Goal: Information Seeking & Learning: Learn about a topic

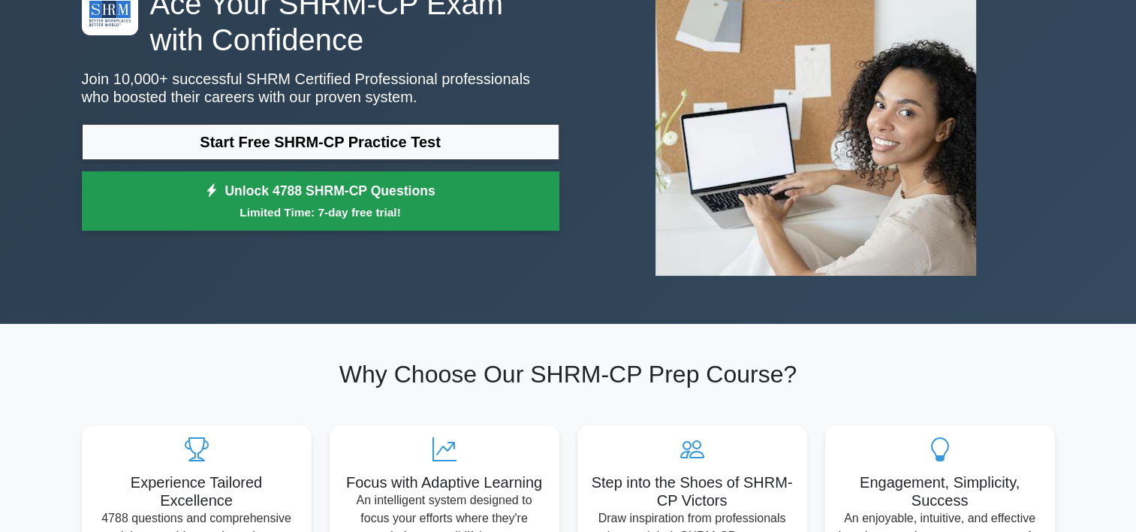
scroll to position [150, 0]
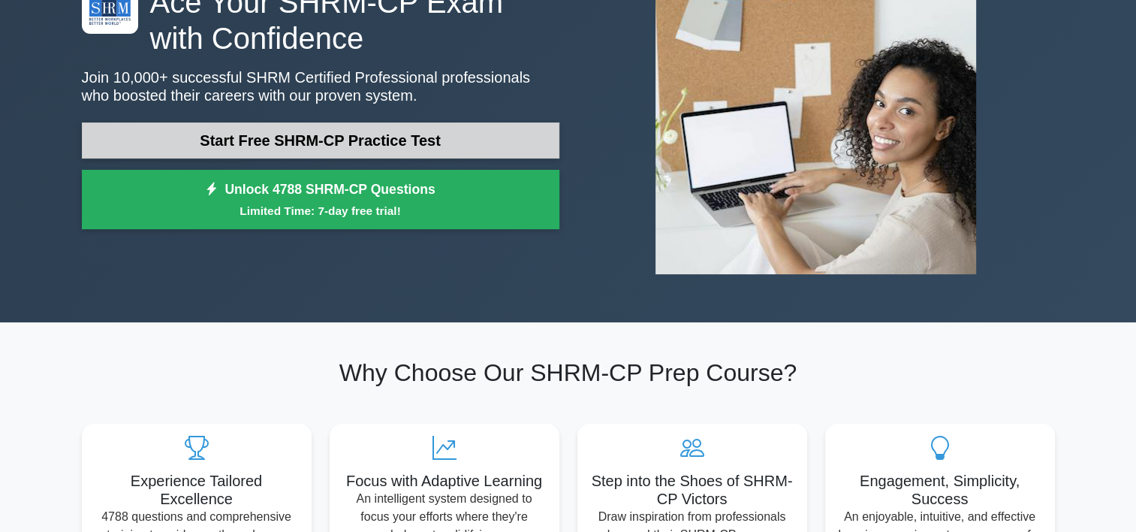
click at [392, 143] on link "Start Free SHRM-CP Practice Test" at bounding box center [320, 140] width 477 height 36
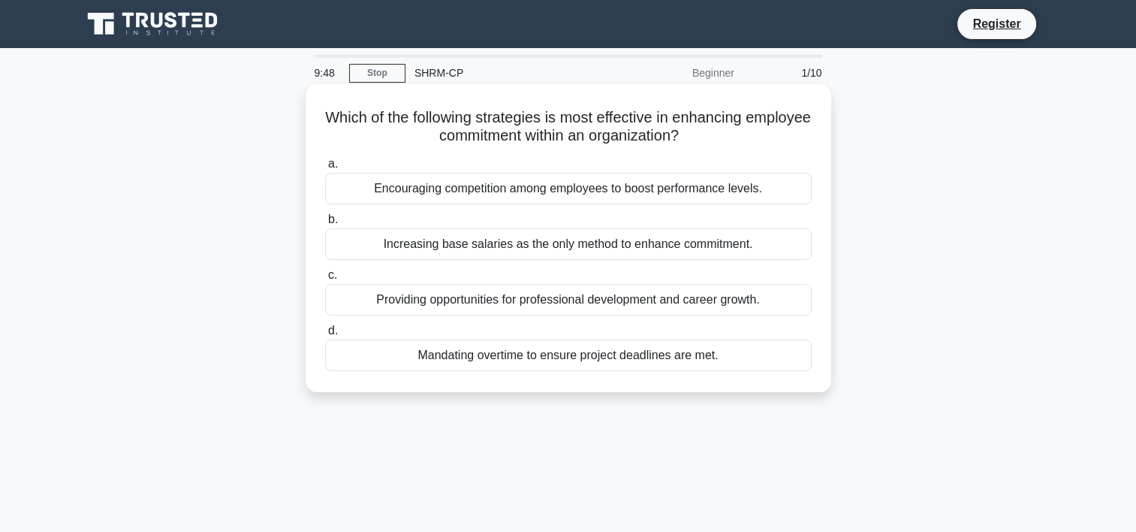
click at [351, 305] on div "Providing opportunities for professional development and career growth." at bounding box center [568, 300] width 486 height 32
click at [325, 280] on input "c. Providing opportunities for professional development and career growth." at bounding box center [325, 275] width 0 height 10
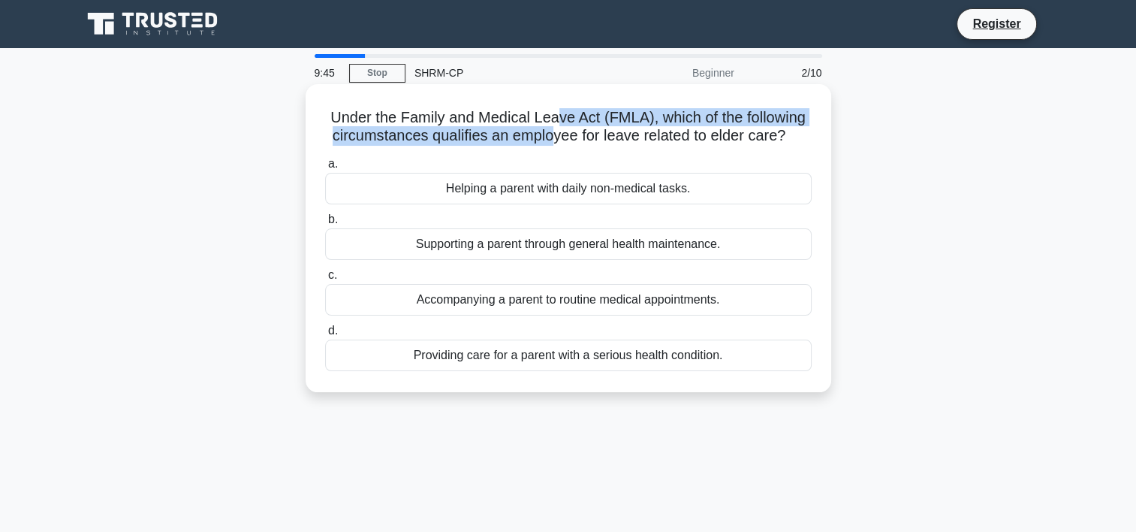
drag, startPoint x: 553, startPoint y: 119, endPoint x: 553, endPoint y: 132, distance: 12.8
click at [553, 132] on h5 "Under the Family and Medical Leave Act (FMLA), which of the following circumsta…" at bounding box center [568, 127] width 489 height 38
click at [360, 147] on div "Under the Family and Medical Leave Act (FMLA), which of the following circumsta…" at bounding box center [569, 238] width 514 height 296
click at [342, 138] on h5 "Under the Family and Medical Leave Act (FMLA), which of the following circumsta…" at bounding box center [568, 127] width 489 height 38
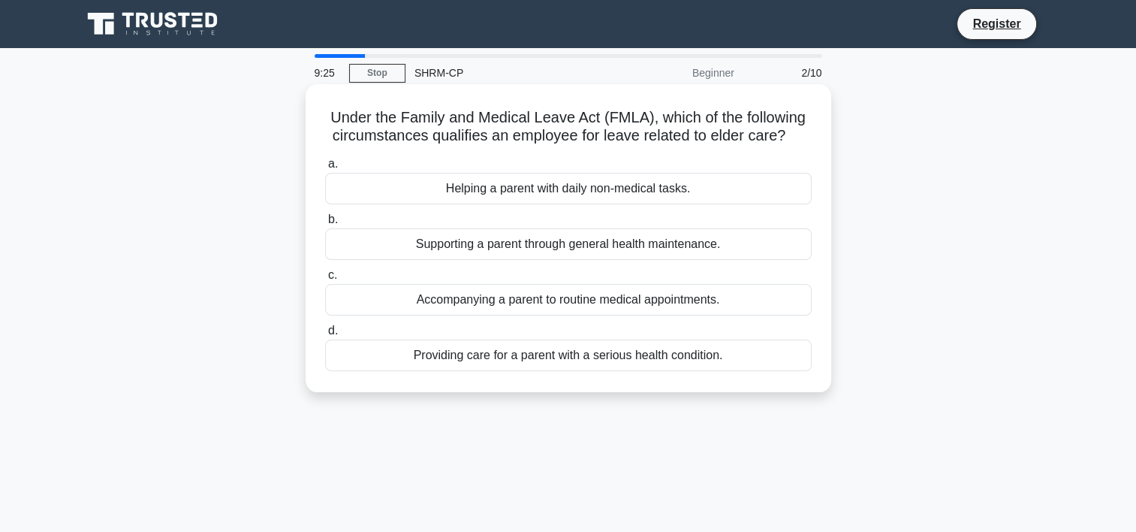
click at [371, 358] on div "Providing care for a parent with a serious health condition." at bounding box center [568, 355] width 486 height 32
click at [325, 336] on input "d. Providing care for a parent with a serious health condition." at bounding box center [325, 331] width 0 height 10
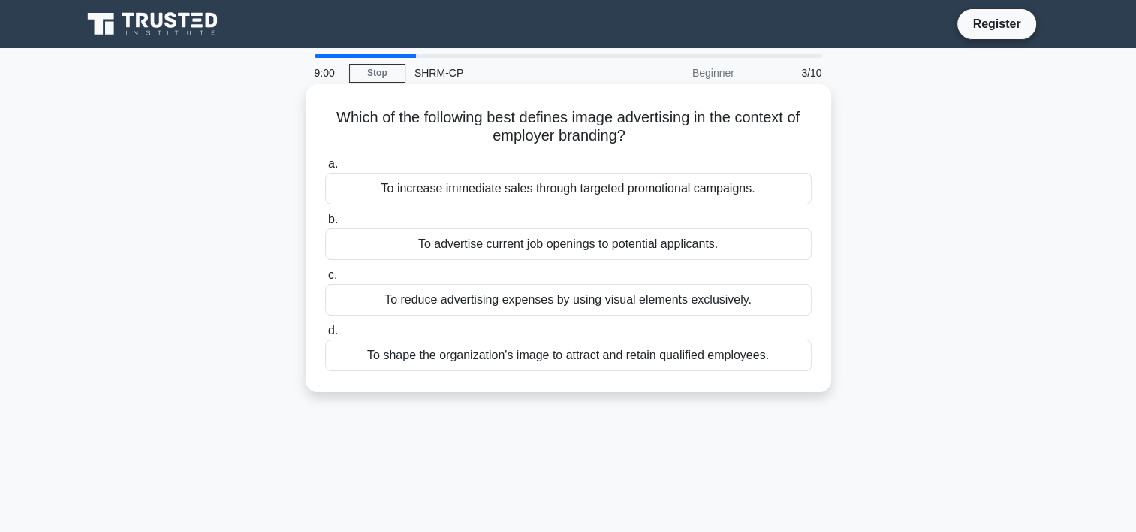
click at [523, 357] on div "To shape the organization's image to attract and retain qualified employees." at bounding box center [568, 355] width 486 height 32
click at [325, 336] on input "d. To shape the organization's image to attract and retain qualified employees." at bounding box center [325, 331] width 0 height 10
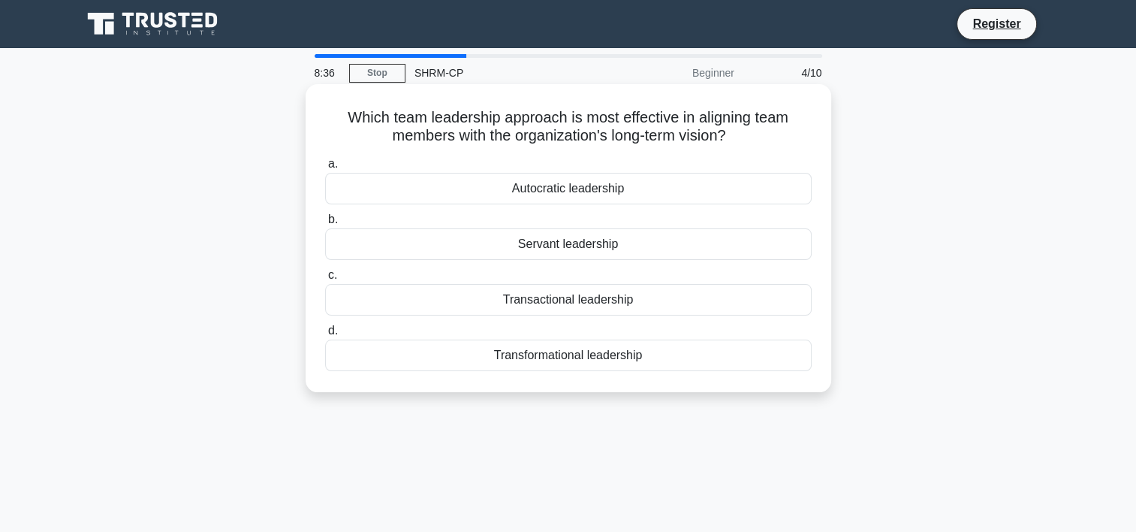
click at [437, 363] on div "Transformational leadership" at bounding box center [568, 355] width 486 height 32
click at [325, 336] on input "d. Transformational leadership" at bounding box center [325, 331] width 0 height 10
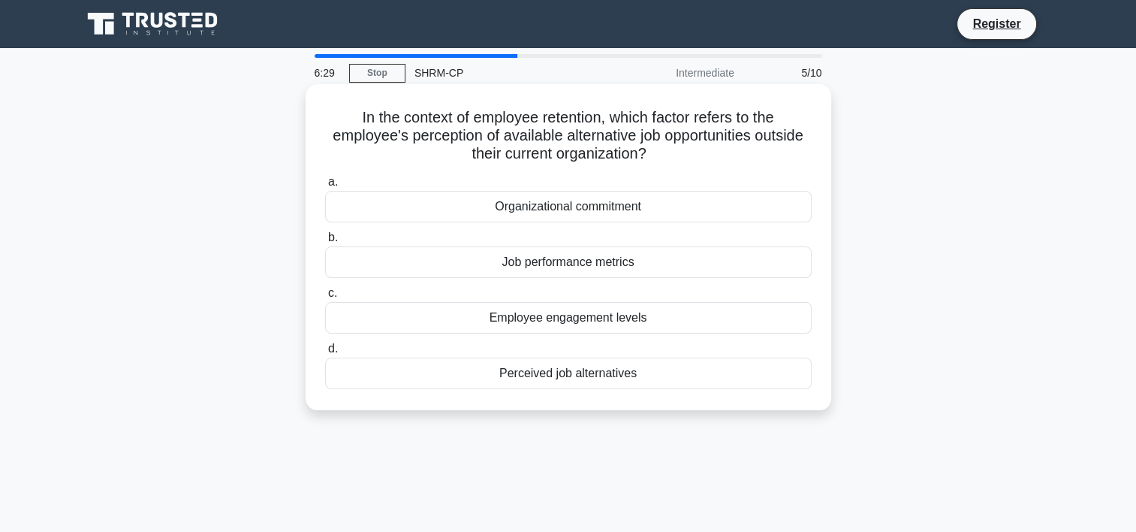
drag, startPoint x: 634, startPoint y: 119, endPoint x: 510, endPoint y: 120, distance: 123.9
click at [634, 117] on h5 "In the context of employee retention, which factor refers to the employee's per…" at bounding box center [568, 136] width 489 height 56
drag, startPoint x: 397, startPoint y: 140, endPoint x: 634, endPoint y: 134, distance: 237.3
click at [634, 134] on h5 "In the context of employee retention, which factor refers to the employee's per…" at bounding box center [568, 136] width 489 height 56
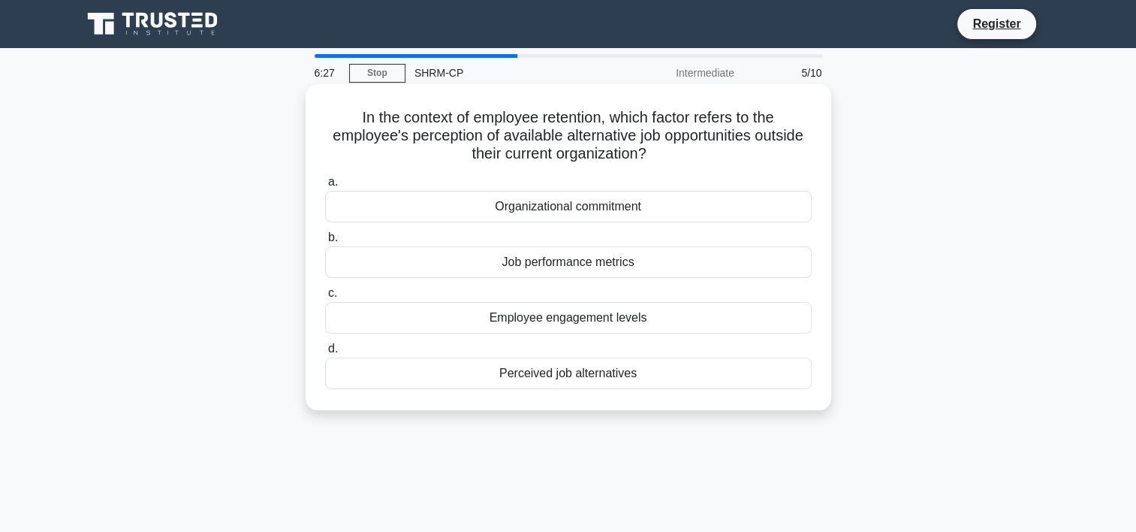
click at [673, 139] on h5 "In the context of employee retention, which factor refers to the employee's per…" at bounding box center [568, 136] width 489 height 56
drag, startPoint x: 512, startPoint y: 135, endPoint x: 631, endPoint y: 135, distance: 118.6
click at [631, 135] on h5 "In the context of employee retention, which factor refers to the employee's per…" at bounding box center [568, 136] width 489 height 56
click at [622, 138] on h5 "In the context of employee retention, which factor refers to the employee's per…" at bounding box center [568, 136] width 489 height 56
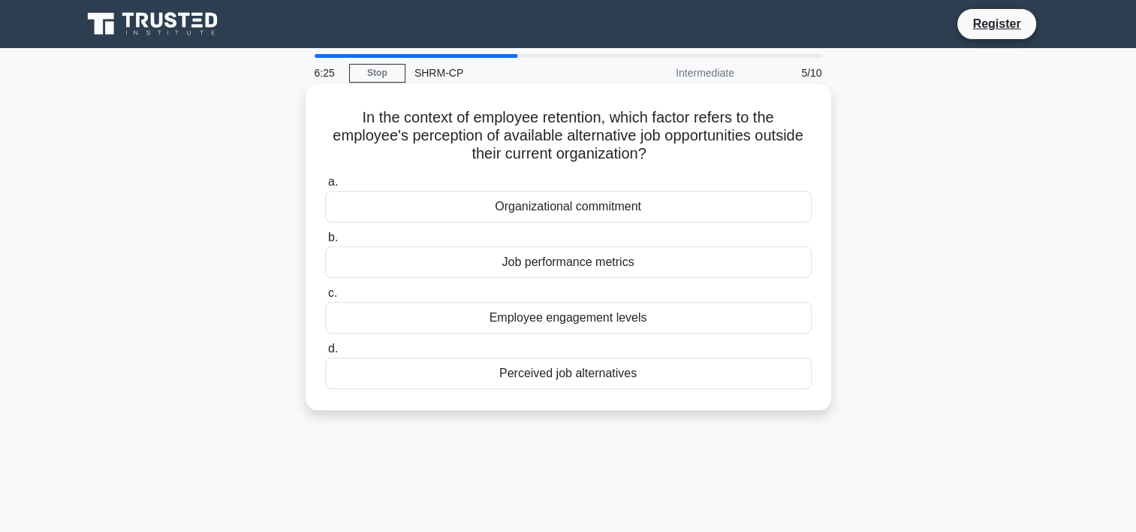
click at [532, 120] on h5 "In the context of employee retention, which factor refers to the employee's per…" at bounding box center [568, 136] width 489 height 56
click at [559, 371] on div "Perceived job alternatives" at bounding box center [568, 373] width 486 height 32
click at [325, 354] on input "d. Perceived job alternatives" at bounding box center [325, 349] width 0 height 10
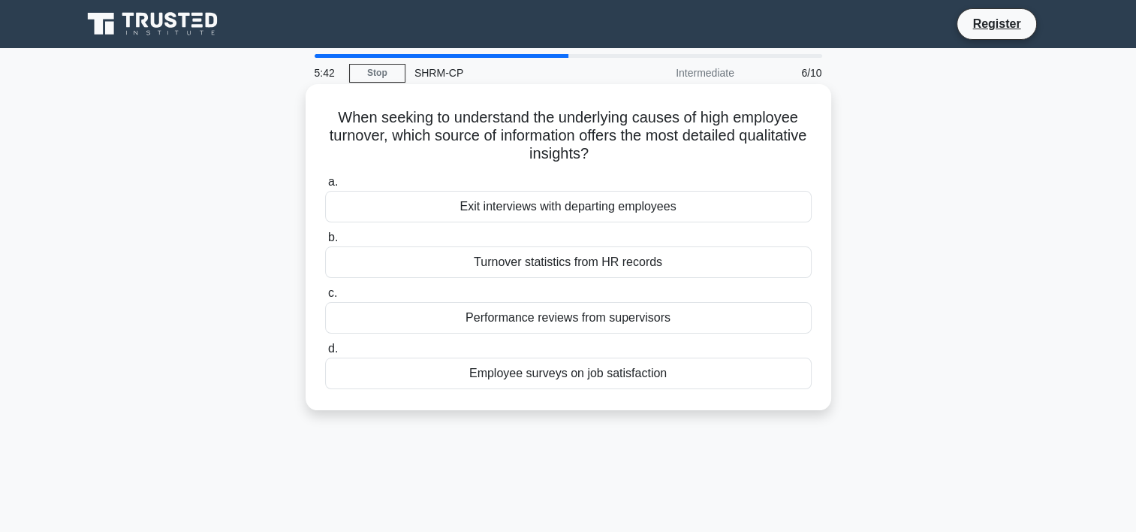
click at [444, 211] on div "Exit interviews with departing employees" at bounding box center [568, 207] width 486 height 32
click at [325, 187] on input "a. Exit interviews with departing employees" at bounding box center [325, 182] width 0 height 10
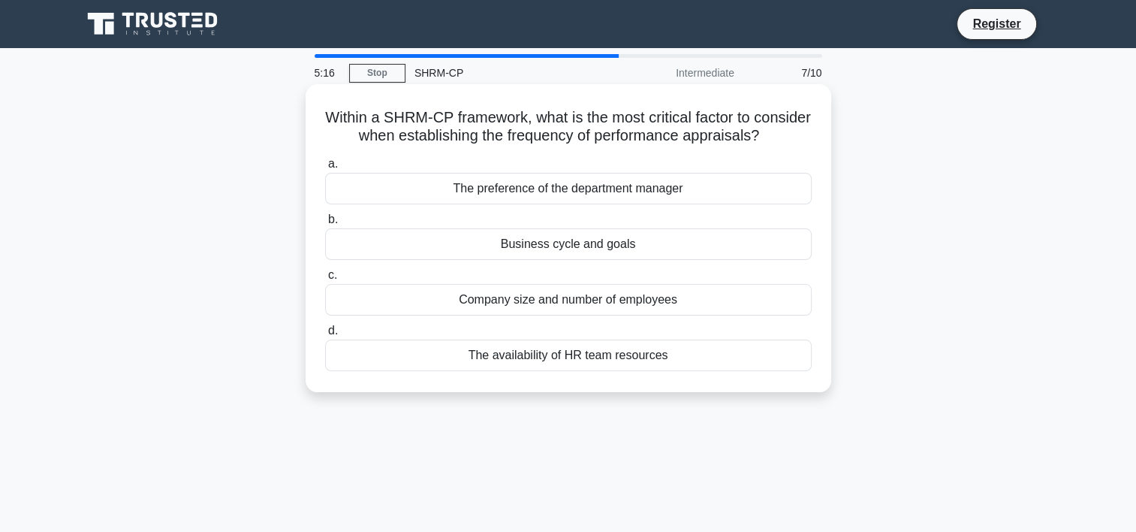
click at [455, 260] on div "Business cycle and goals" at bounding box center [568, 244] width 486 height 32
click at [325, 224] on input "b. Business cycle and goals" at bounding box center [325, 220] width 0 height 10
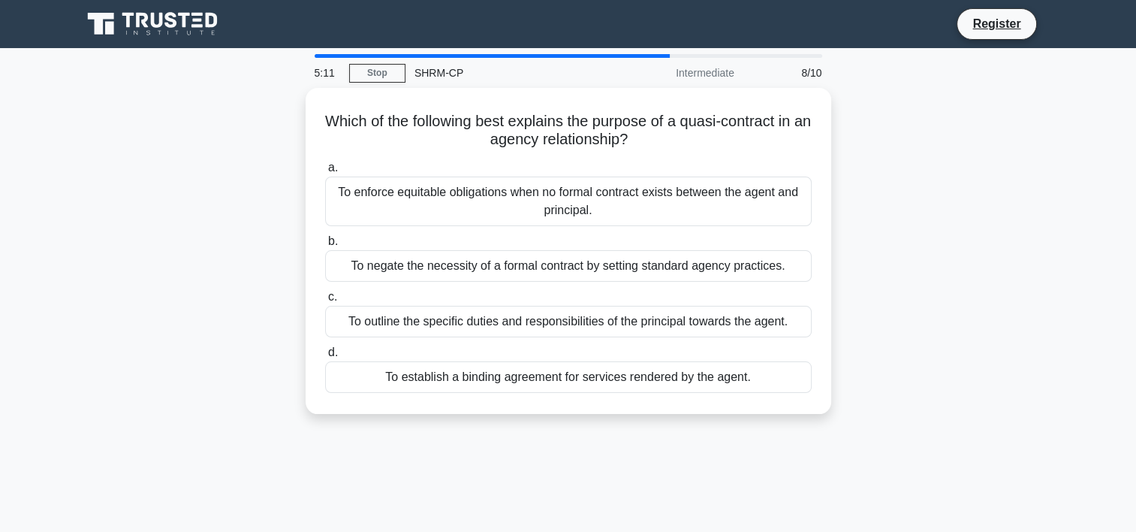
click at [179, 190] on div "Which of the following best explains the purpose of a quasi-contract in an agen…" at bounding box center [568, 260] width 991 height 344
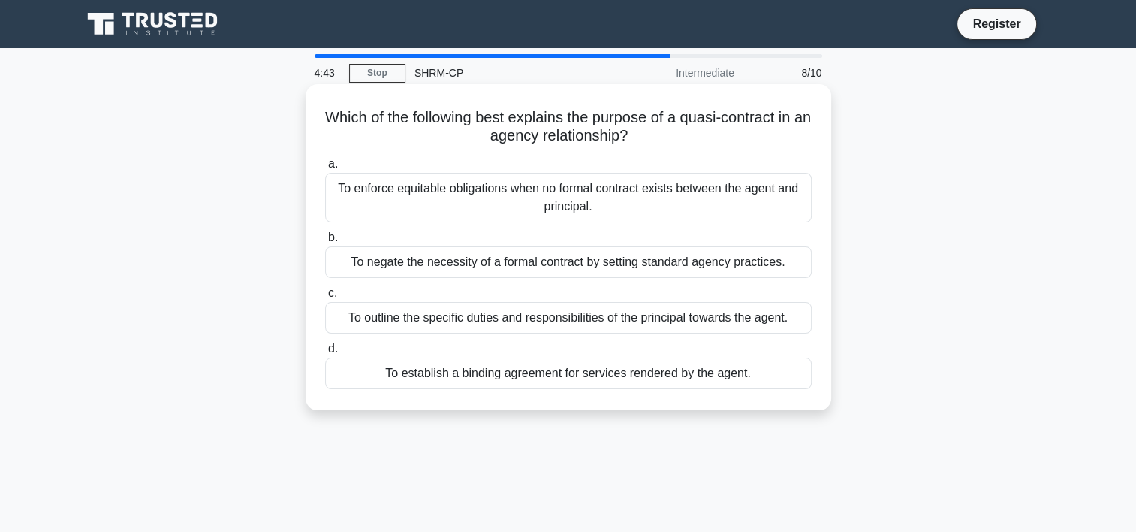
click at [348, 361] on div "To establish a binding agreement for services rendered by the agent." at bounding box center [568, 373] width 486 height 32
click at [325, 354] on input "d. To establish a binding agreement for services rendered by the agent." at bounding box center [325, 349] width 0 height 10
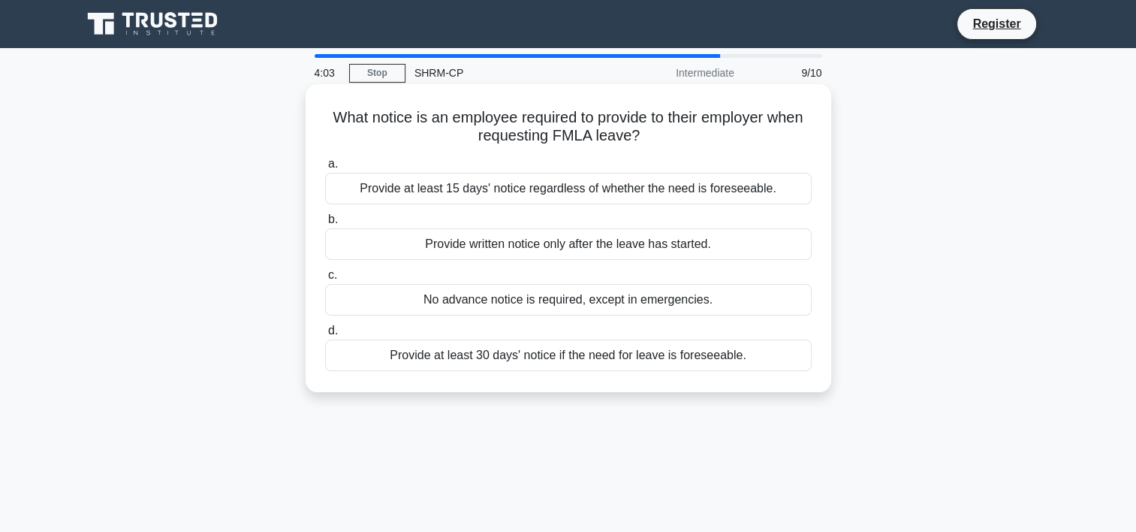
click at [538, 357] on div "Provide at least 30 days' notice if the need for leave is foreseeable." at bounding box center [568, 355] width 486 height 32
click at [325, 336] on input "d. Provide at least 30 days' notice if the need for leave is foreseeable." at bounding box center [325, 331] width 0 height 10
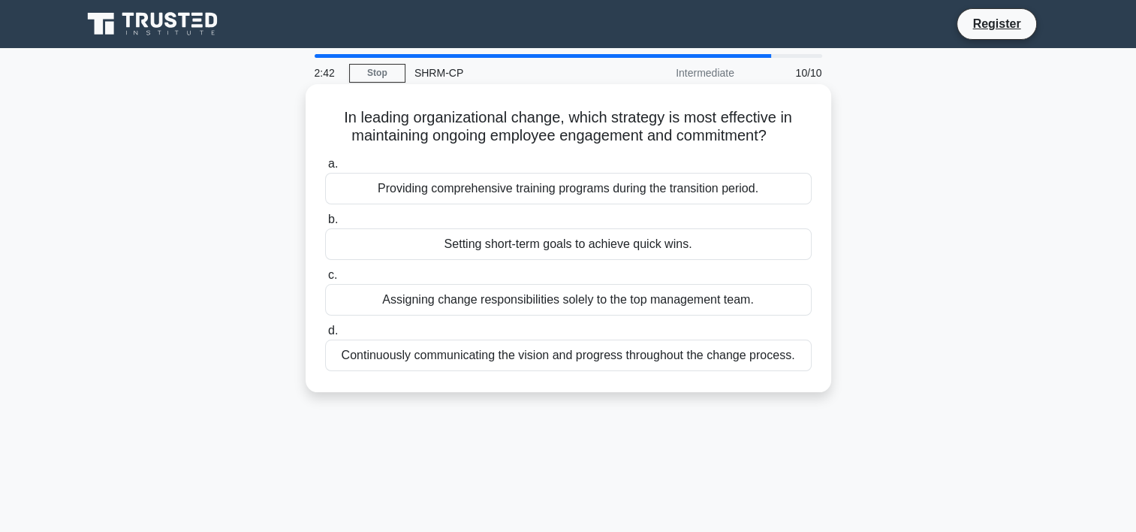
click at [516, 360] on div "Continuously communicating the vision and progress throughout the change proces…" at bounding box center [568, 355] width 486 height 32
click at [325, 336] on input "d. Continuously communicating the vision and progress throughout the change pro…" at bounding box center [325, 331] width 0 height 10
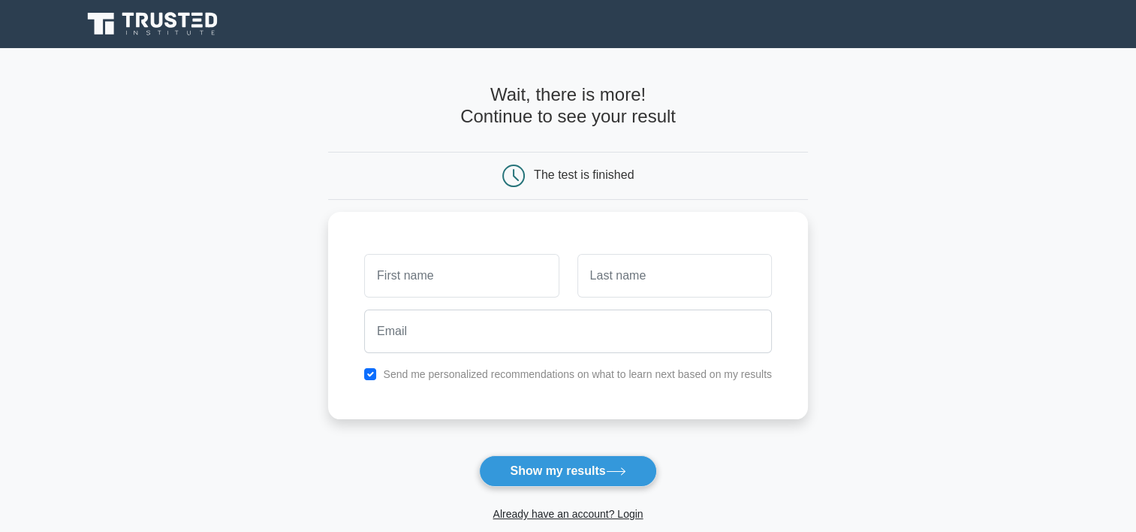
click at [858, 375] on main "Wait, there is more! Continue to see your result The test is finished and the" at bounding box center [568, 318] width 1136 height 541
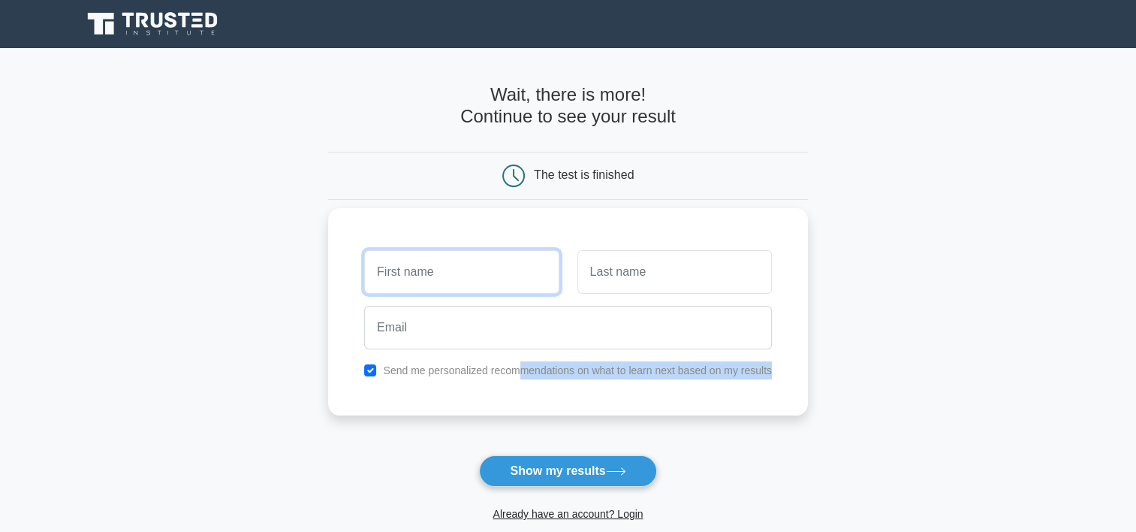
click at [456, 282] on input "text" at bounding box center [461, 272] width 194 height 44
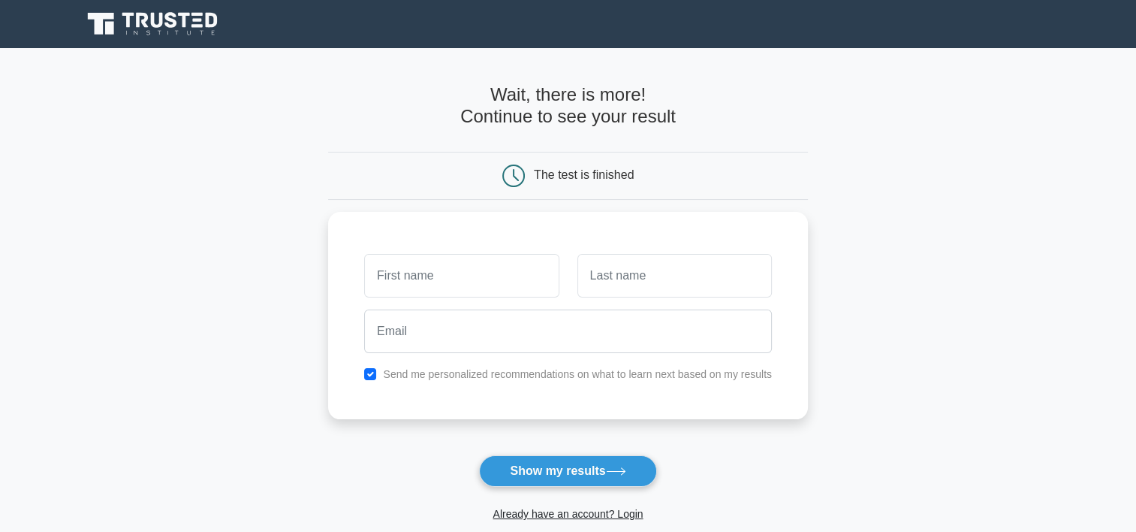
drag, startPoint x: 147, startPoint y: 287, endPoint x: 171, endPoint y: 280, distance: 25.0
click at [147, 287] on main "Wait, there is more! Continue to see your result The test is finished and the" at bounding box center [568, 318] width 1136 height 541
click at [458, 276] on input "text" at bounding box center [461, 272] width 194 height 44
type input "Sabrina"
type input "Ritzen"
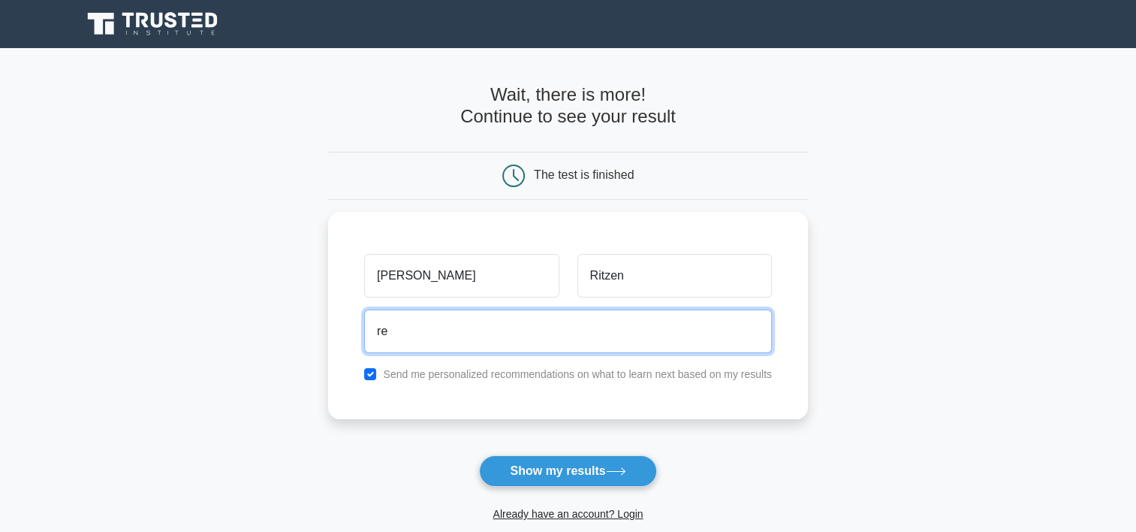
type input "r"
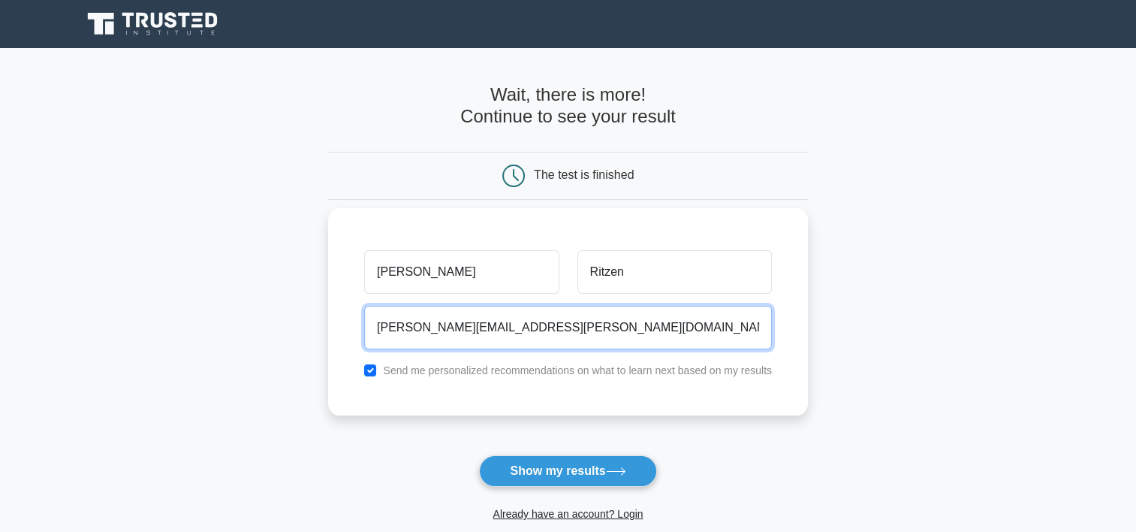
type input "sabrina.ritzen@newporttank.com"
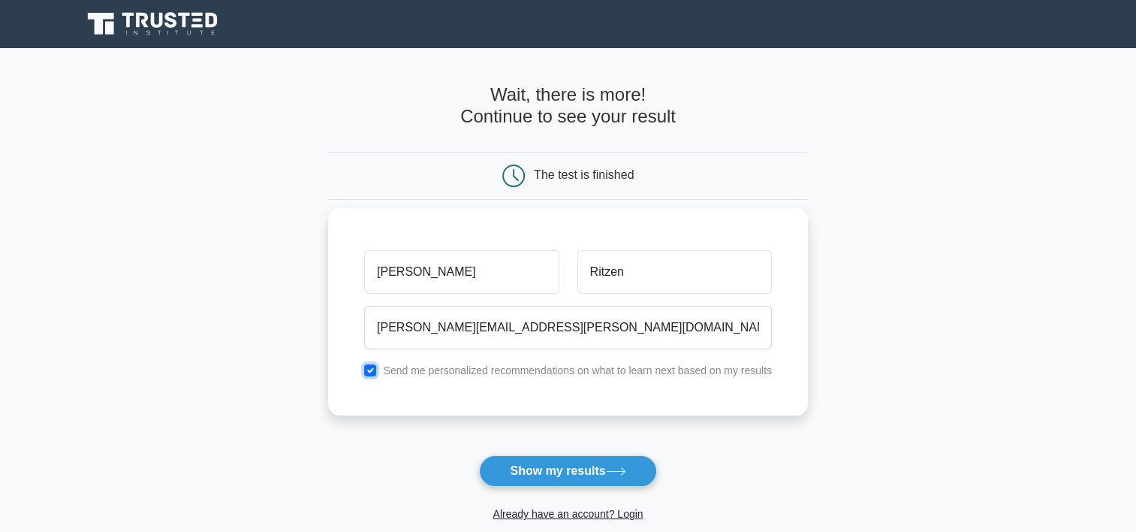
click at [367, 372] on input "checkbox" at bounding box center [370, 370] width 12 height 12
checkbox input "false"
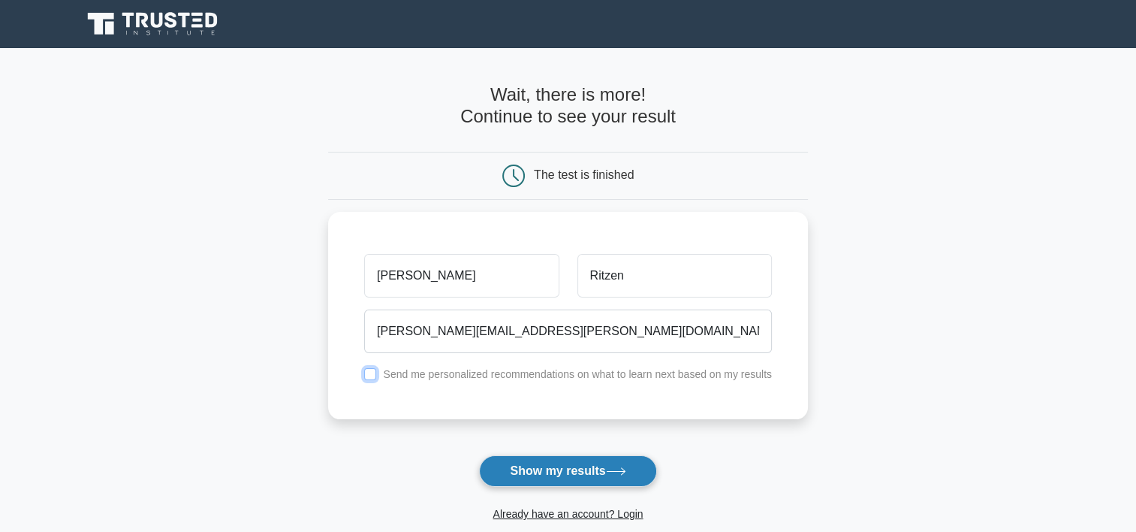
scroll to position [75, 0]
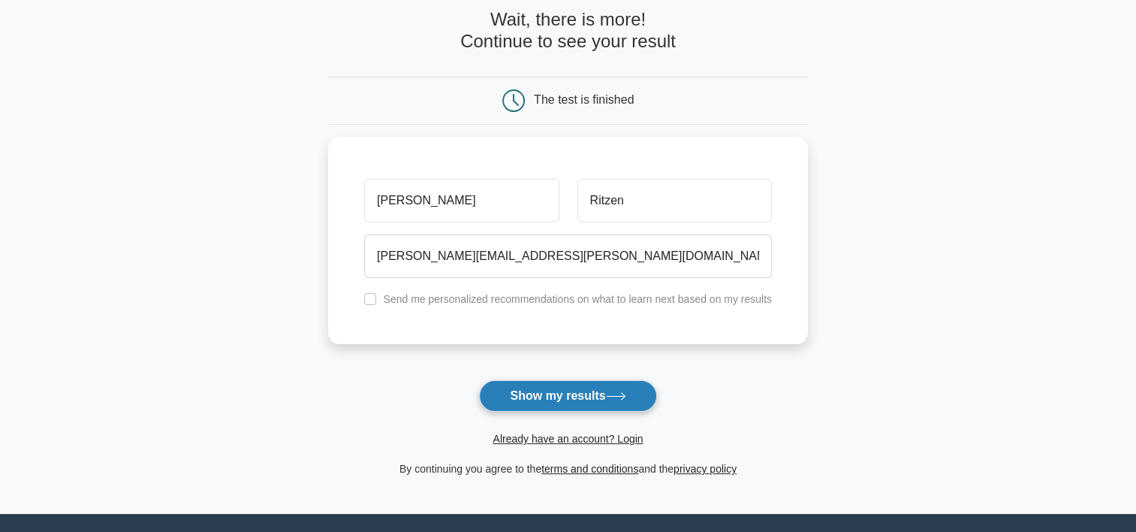
click at [601, 399] on button "Show my results" at bounding box center [567, 396] width 177 height 32
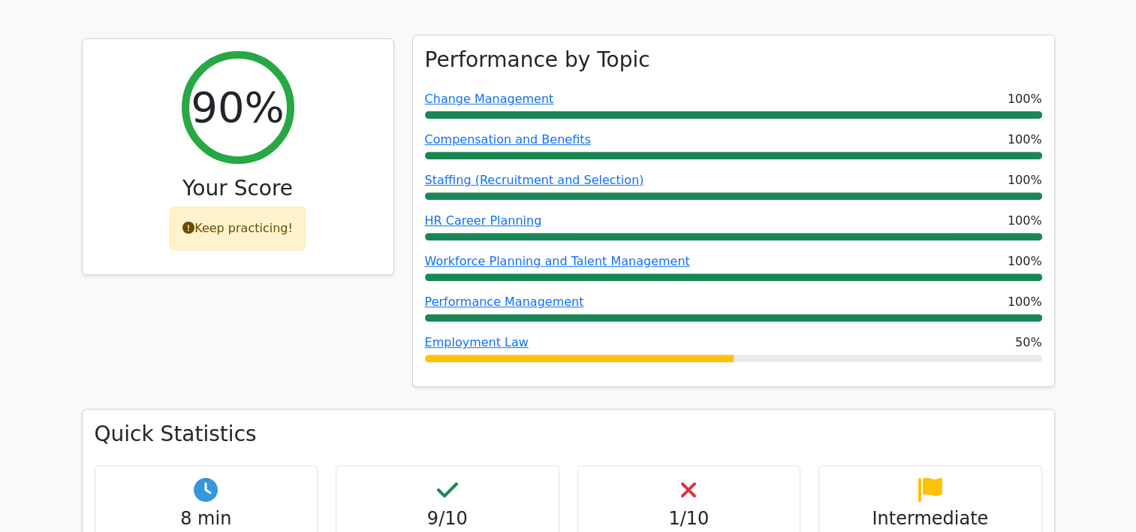
scroll to position [676, 0]
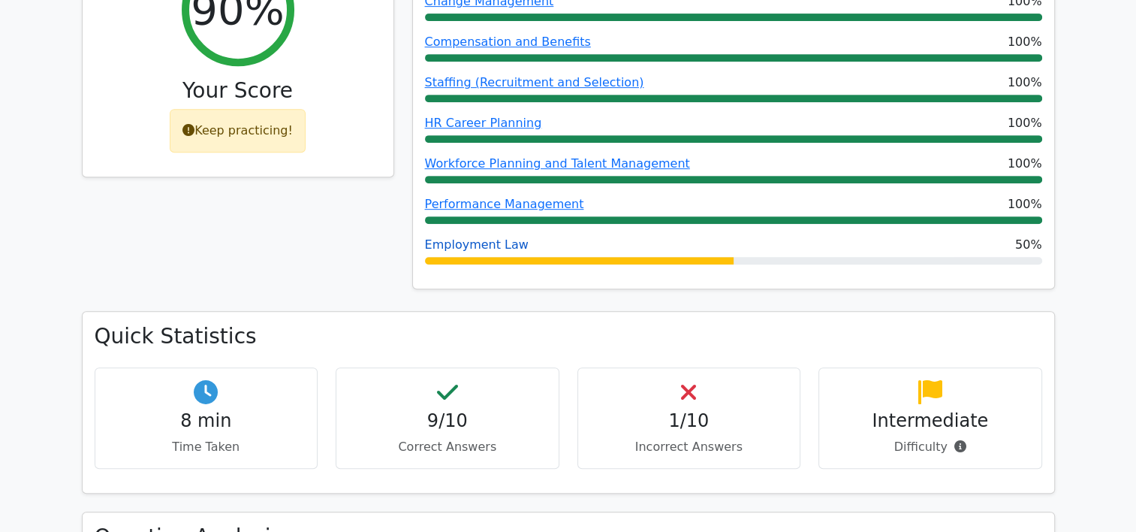
click at [486, 237] on link "Employment Law" at bounding box center [477, 244] width 104 height 14
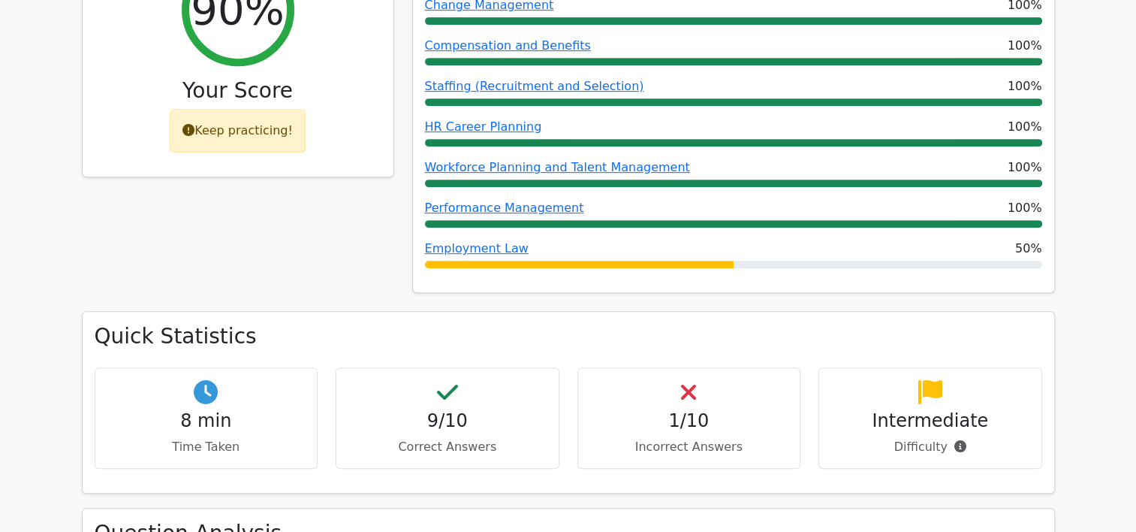
scroll to position [976, 0]
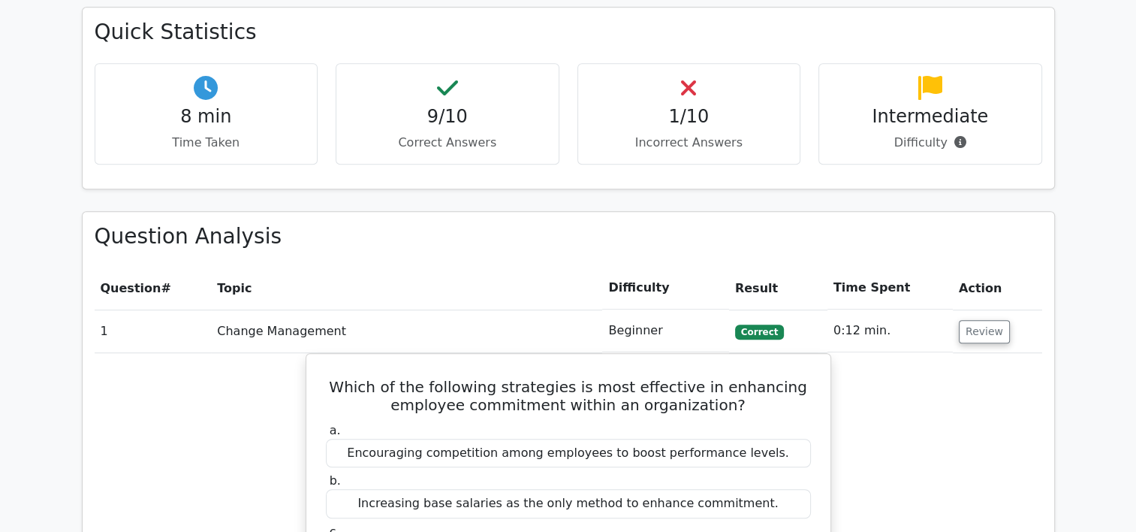
click at [660, 75] on div "1/10 Incorrect Answers" at bounding box center [689, 113] width 224 height 101
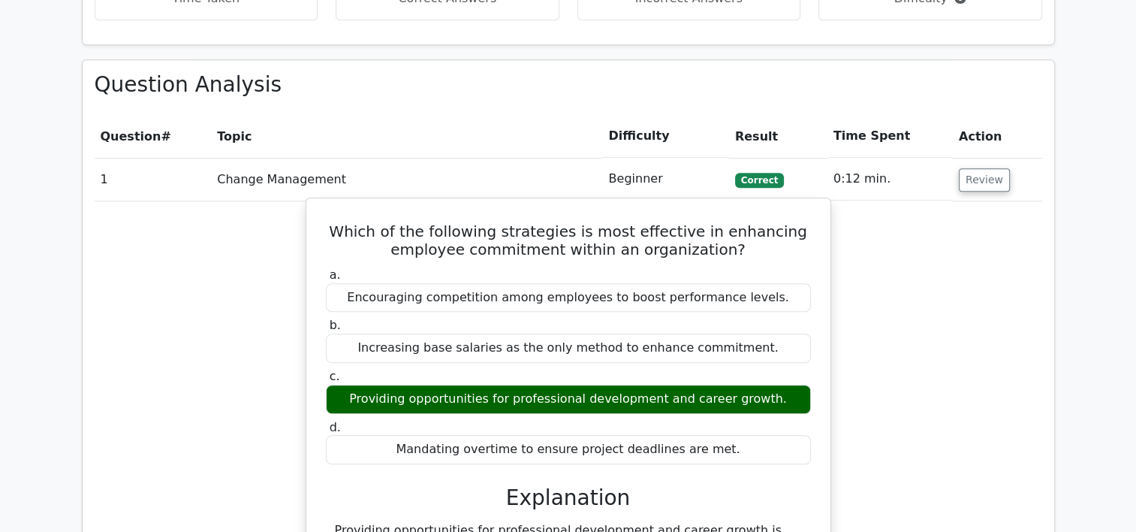
scroll to position [1201, 0]
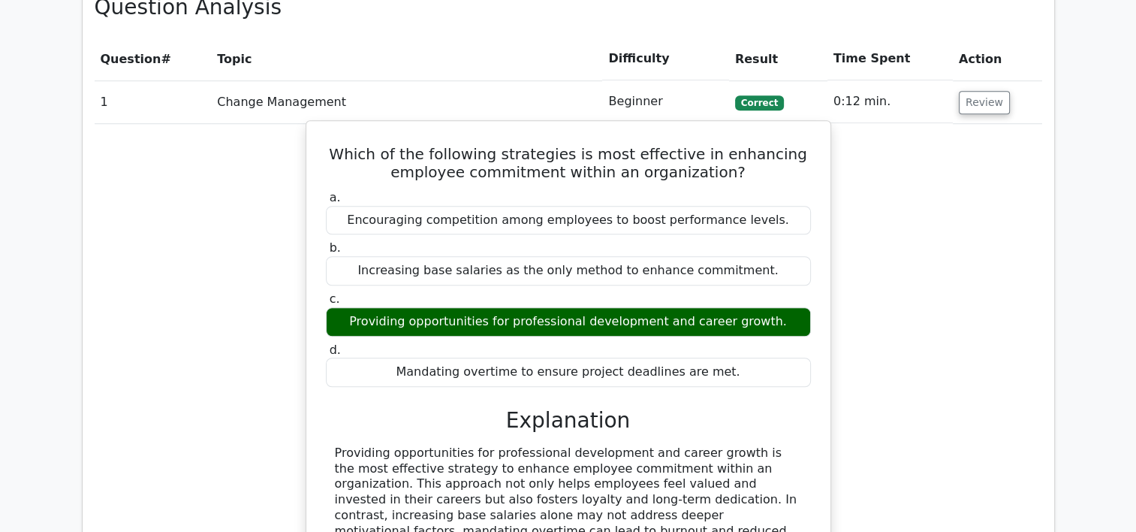
drag, startPoint x: 399, startPoint y: 273, endPoint x: 562, endPoint y: 297, distance: 164.6
click at [562, 297] on div "a. Encouraging competition among employees to boost performance levels. b. Incr…" at bounding box center [568, 288] width 503 height 203
click at [562, 342] on label "d. Mandating overtime to ensure project deadlines are met." at bounding box center [568, 364] width 485 height 45
click at [405, 279] on div "a. Encouraging competition among employees to boost performance levels. b. Incr…" at bounding box center [568, 288] width 503 height 203
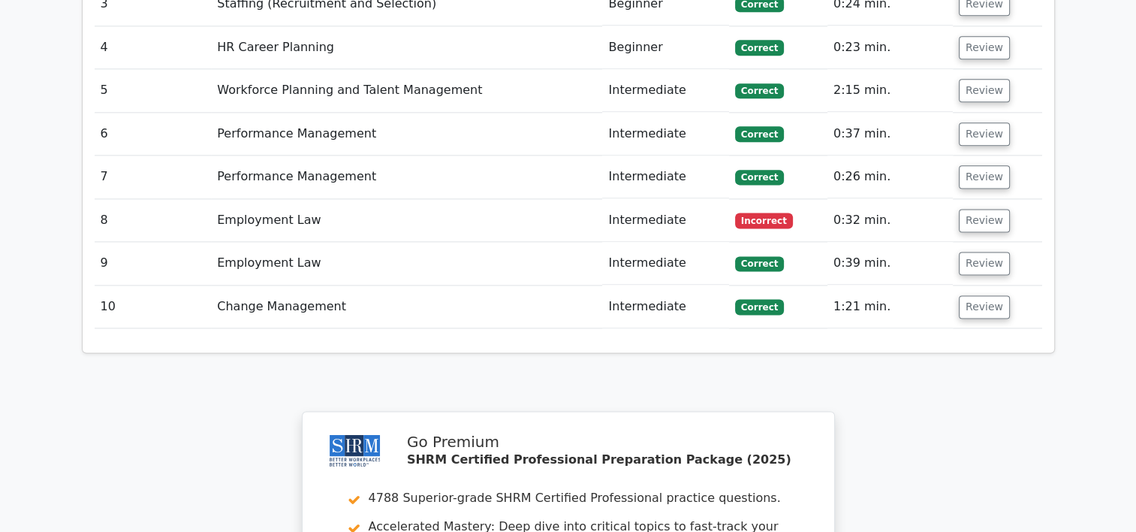
scroll to position [1802, 0]
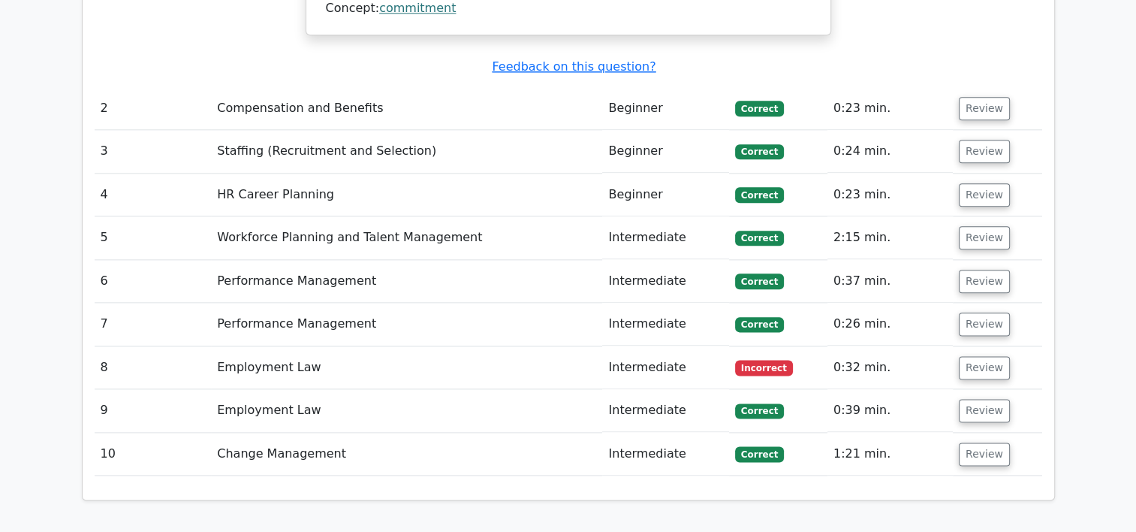
click at [294, 173] on td "HR Career Planning" at bounding box center [406, 194] width 391 height 43
click at [289, 87] on td "Compensation and Benefits" at bounding box center [406, 108] width 391 height 43
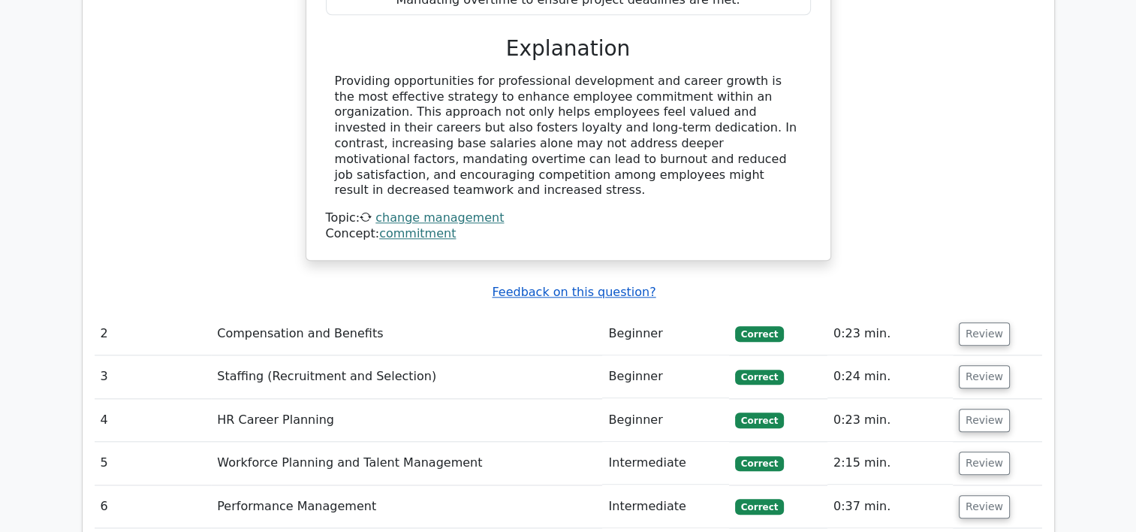
scroll to position [1577, 0]
click at [721, 312] on td "Beginner" at bounding box center [665, 333] width 126 height 43
click at [946, 312] on td "0:23 min." at bounding box center [889, 333] width 125 height 43
click at [976, 322] on button "Review" at bounding box center [984, 333] width 51 height 23
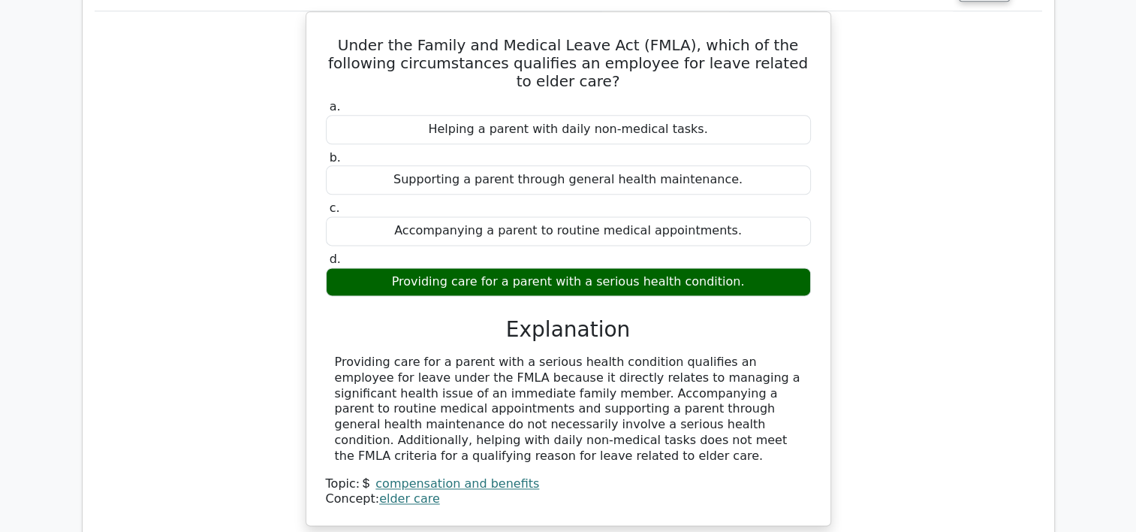
scroll to position [2102, 0]
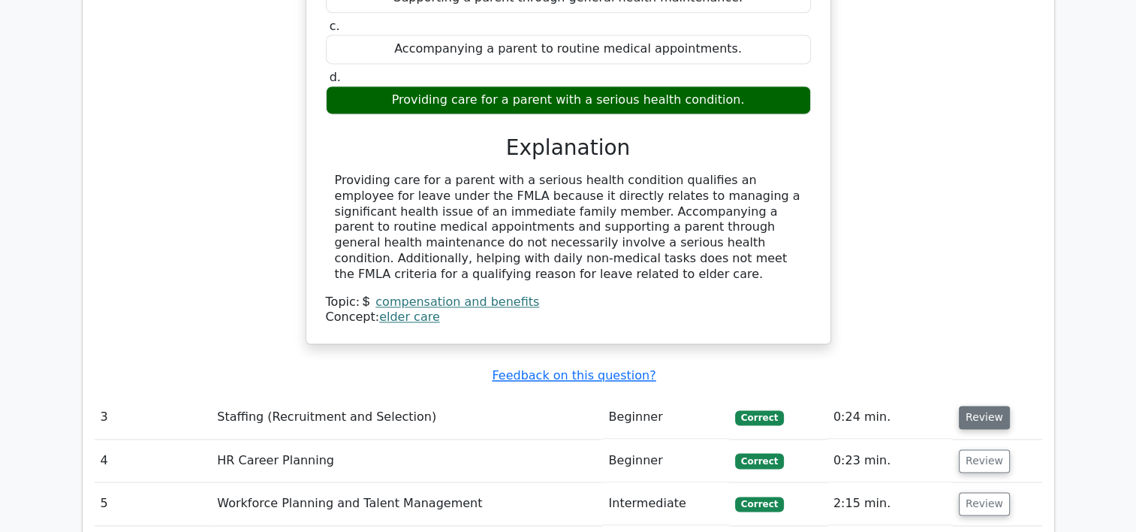
click at [982, 405] on button "Review" at bounding box center [984, 416] width 51 height 23
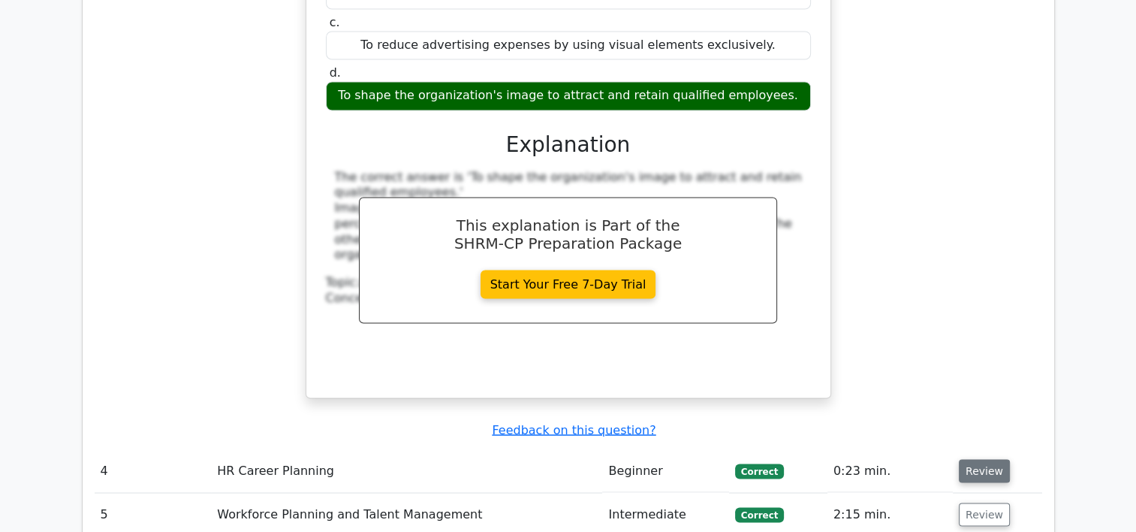
scroll to position [2778, 0]
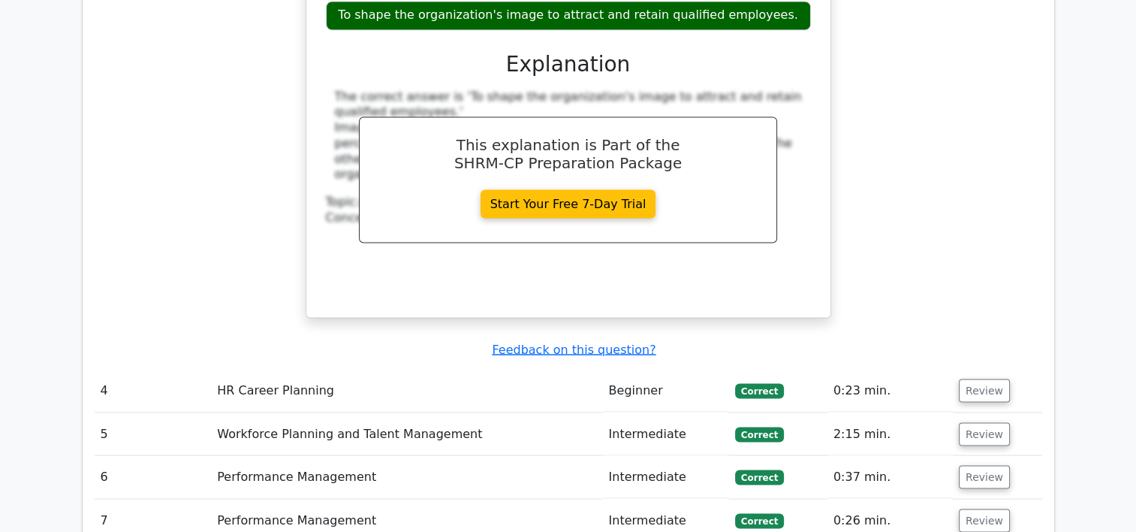
click at [1001, 369] on td "Review" at bounding box center [997, 390] width 89 height 43
click at [983, 378] on button "Review" at bounding box center [984, 389] width 51 height 23
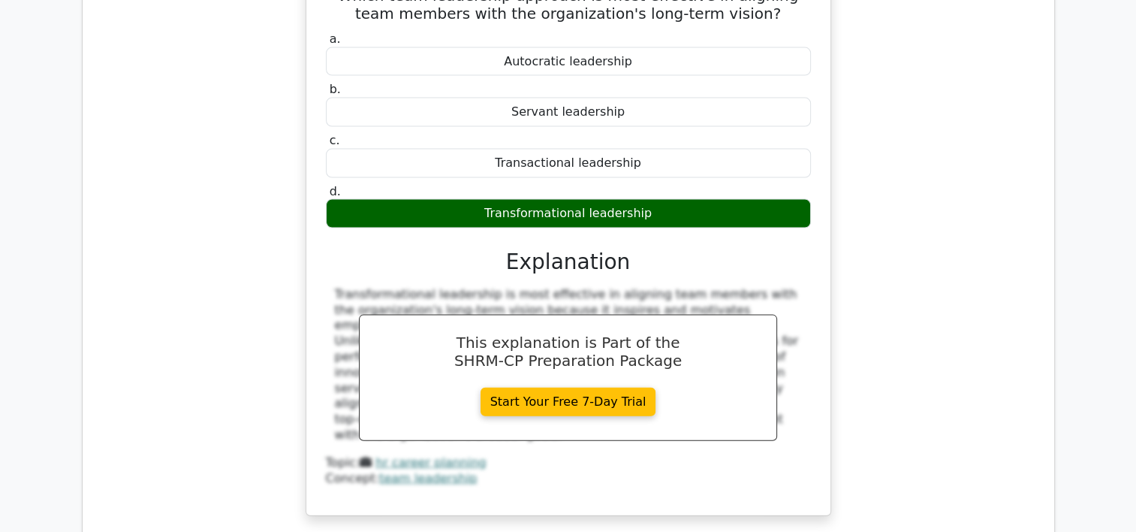
scroll to position [3378, 0]
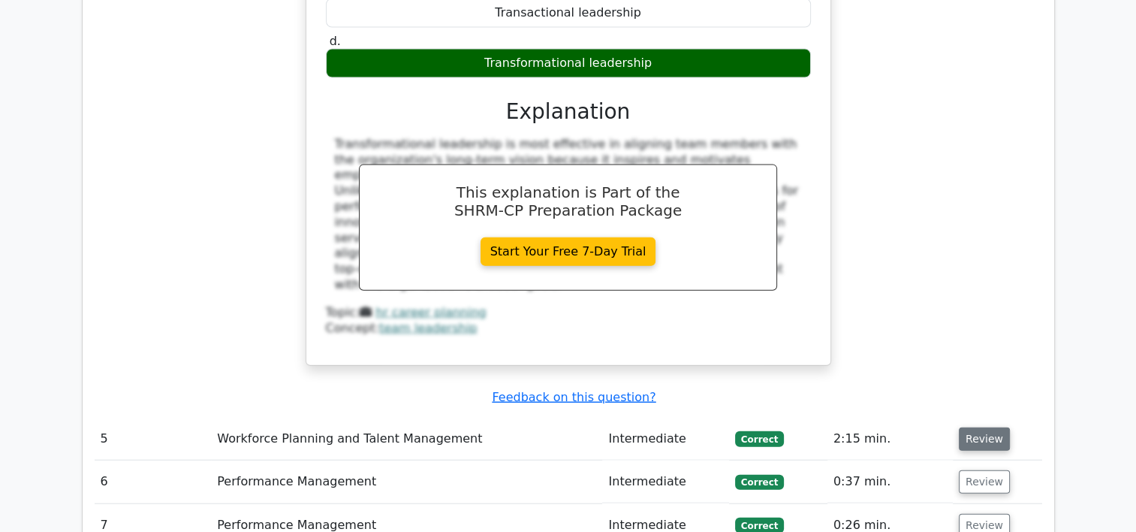
click at [983, 427] on button "Review" at bounding box center [984, 438] width 51 height 23
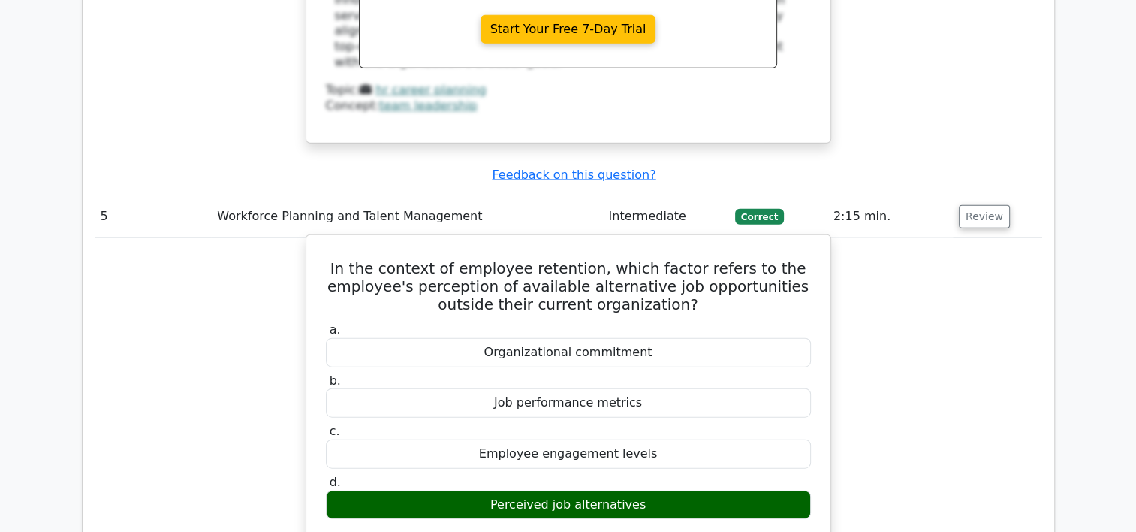
scroll to position [3604, 0]
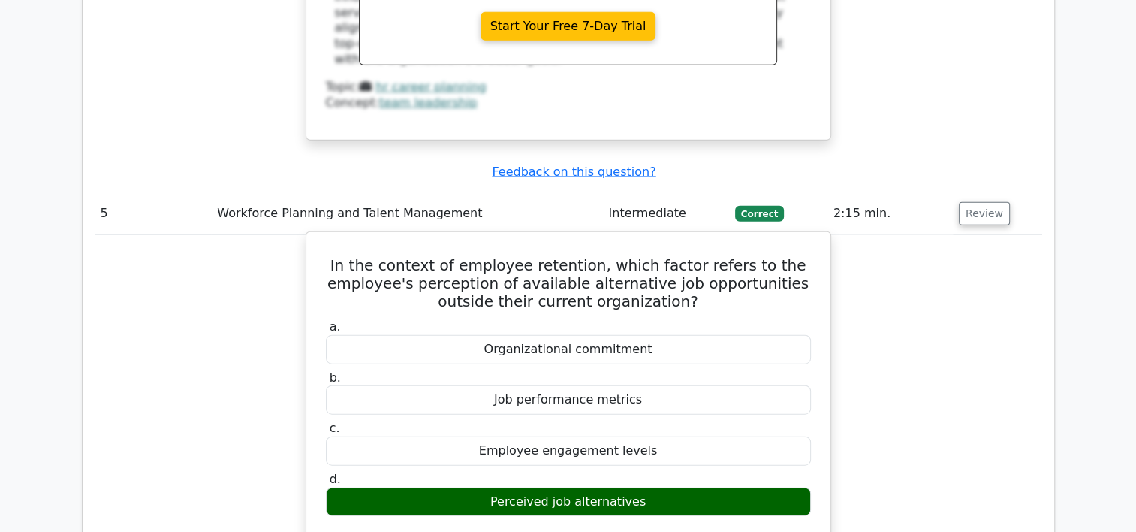
drag, startPoint x: 503, startPoint y: 412, endPoint x: 638, endPoint y: 411, distance: 135.1
click at [638, 487] on div "Perceived job alternatives" at bounding box center [568, 501] width 485 height 29
click at [547, 256] on h5 "In the context of employee retention, which factor refers to the employee's per…" at bounding box center [568, 283] width 488 height 54
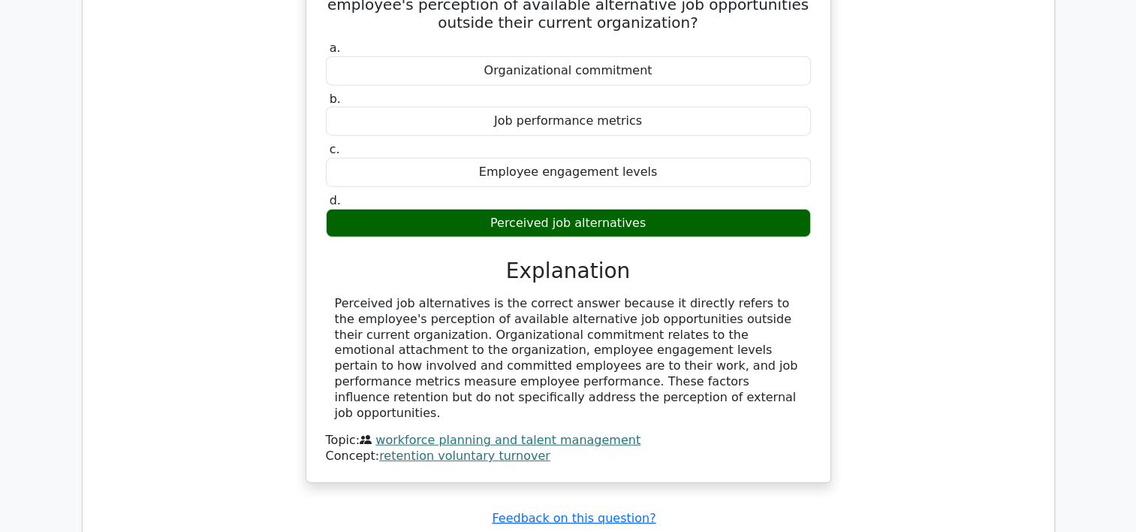
scroll to position [3904, 0]
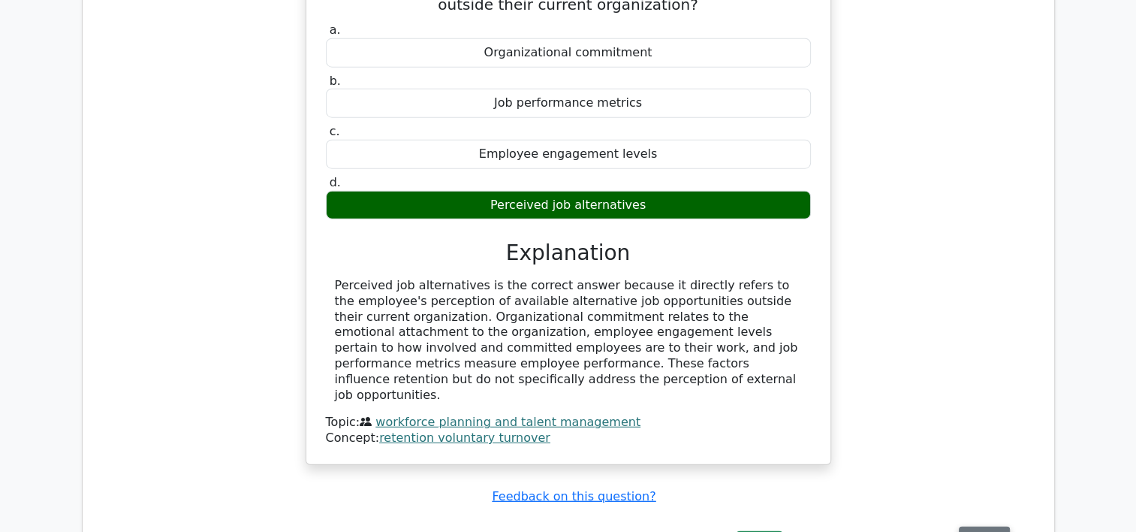
click at [980, 526] on button "Review" at bounding box center [984, 537] width 51 height 23
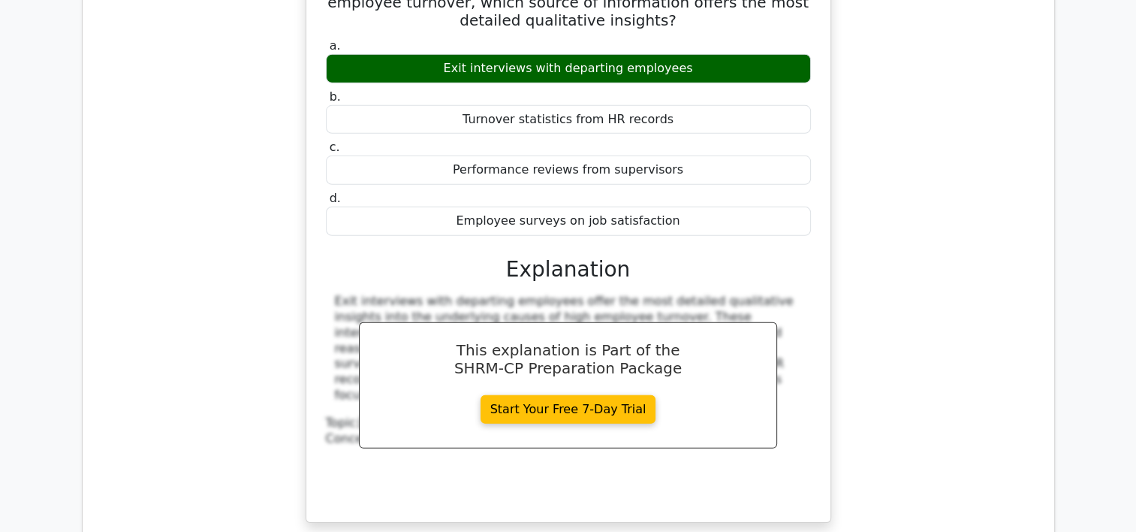
scroll to position [4655, 0]
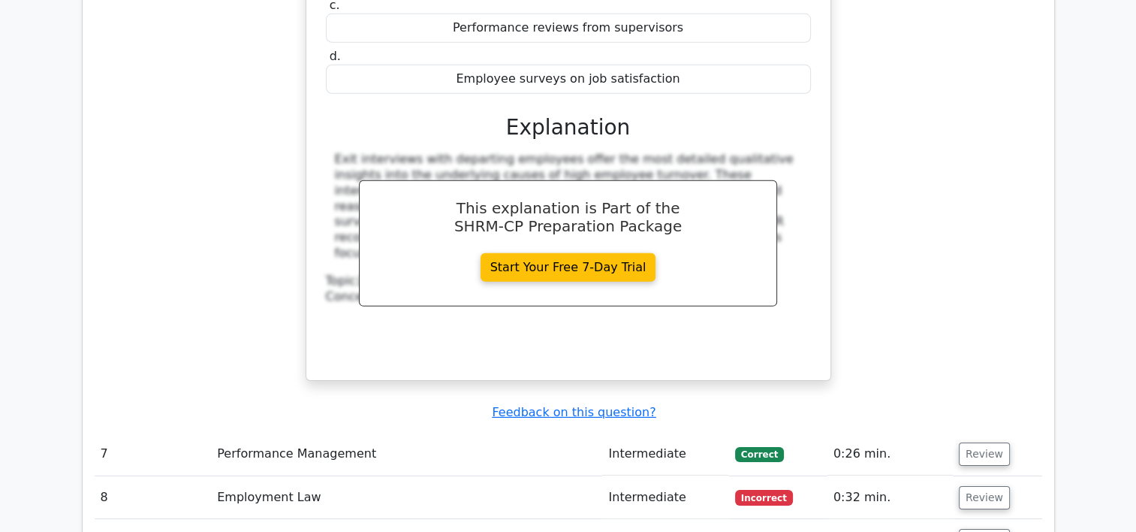
click at [1004, 432] on td "Review" at bounding box center [997, 453] width 89 height 43
click at [965, 442] on button "Review" at bounding box center [984, 453] width 51 height 23
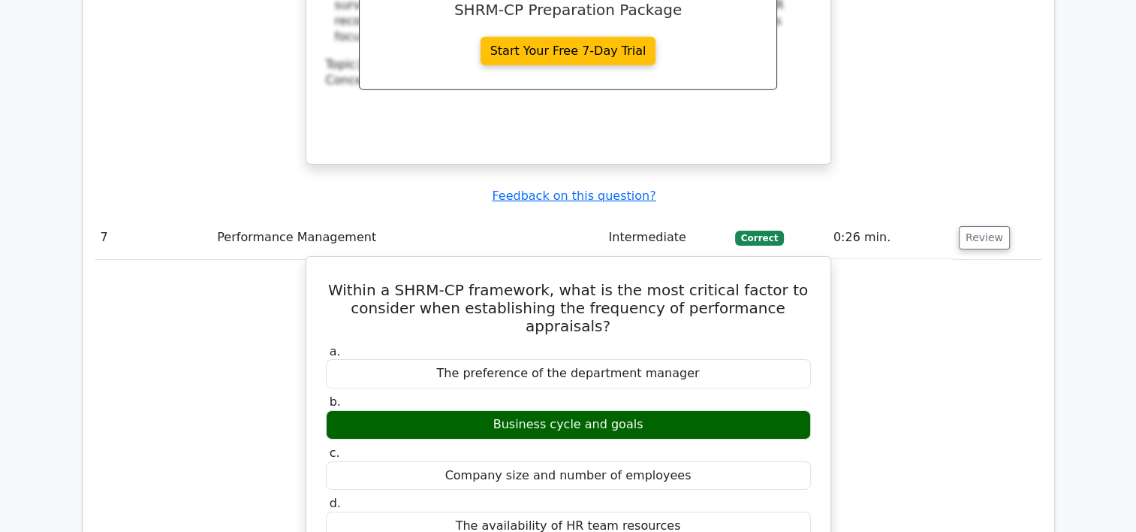
scroll to position [4880, 0]
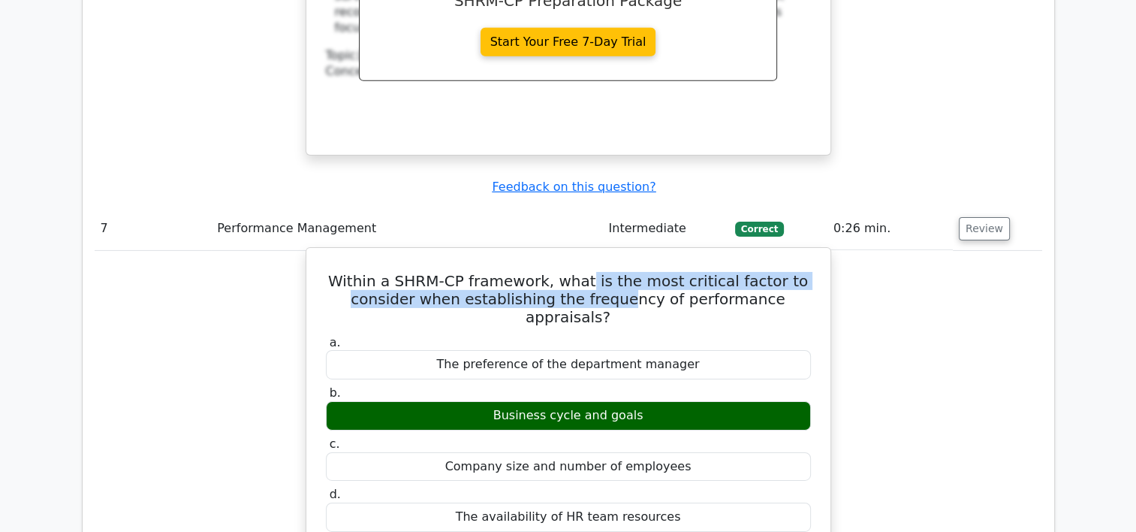
drag, startPoint x: 597, startPoint y: 168, endPoint x: 590, endPoint y: 194, distance: 26.4
click at [585, 272] on h5 "Within a SHRM-CP framework, what is the most critical factor to consider when e…" at bounding box center [568, 299] width 488 height 54
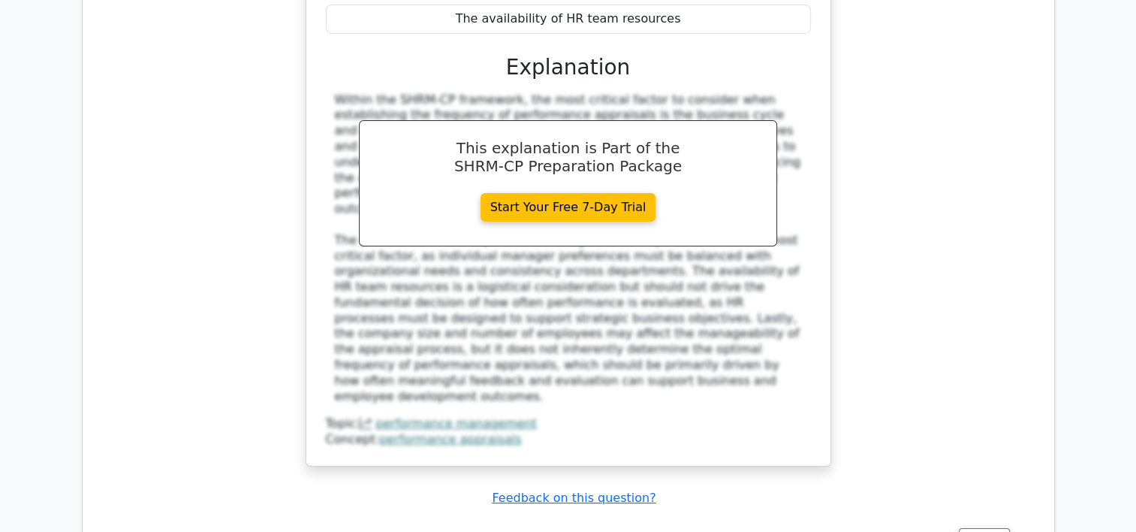
scroll to position [5405, 0]
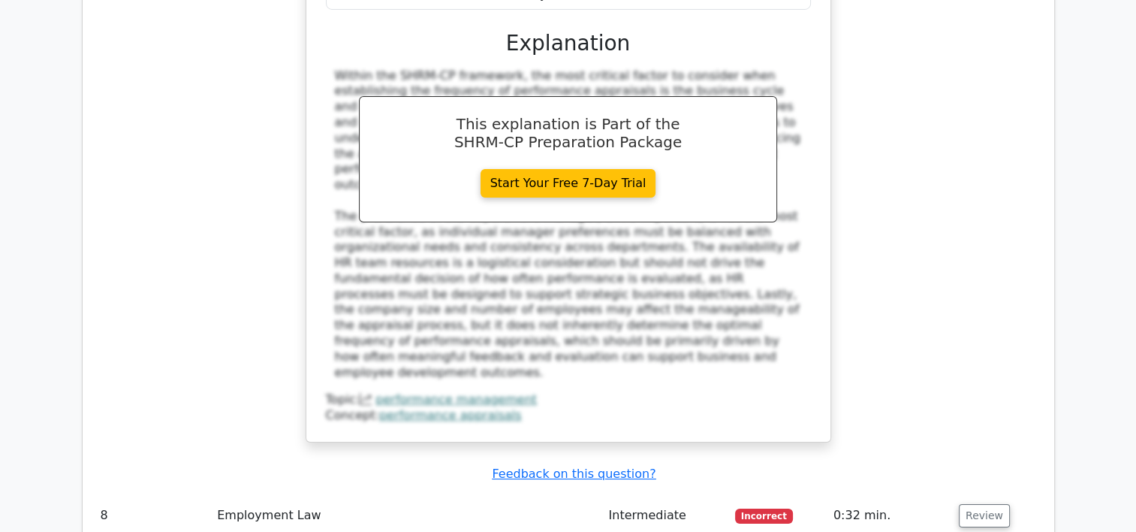
click at [1007, 494] on td "Review" at bounding box center [997, 515] width 89 height 43
click at [990, 504] on button "Review" at bounding box center [984, 515] width 51 height 23
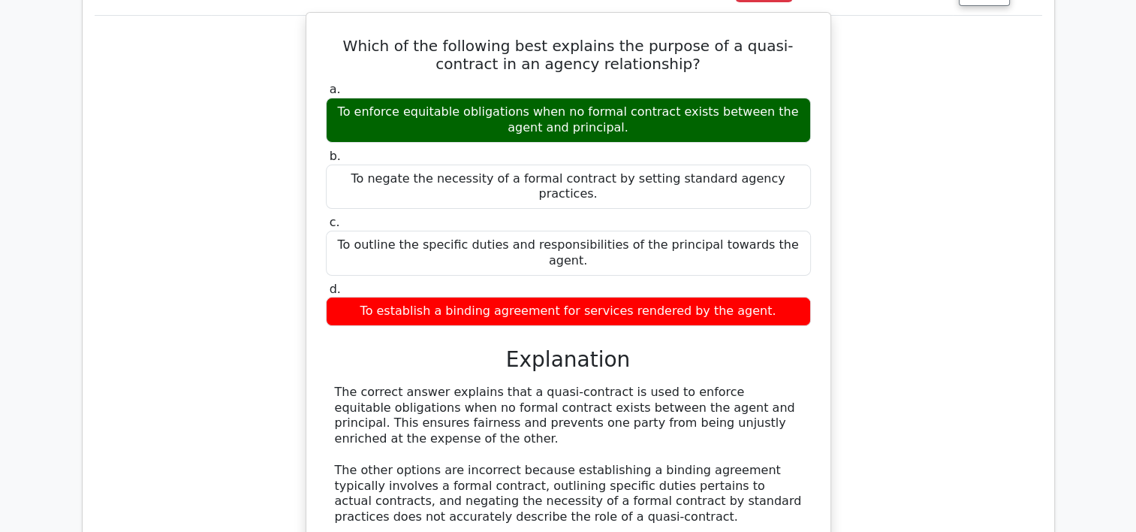
scroll to position [6006, 0]
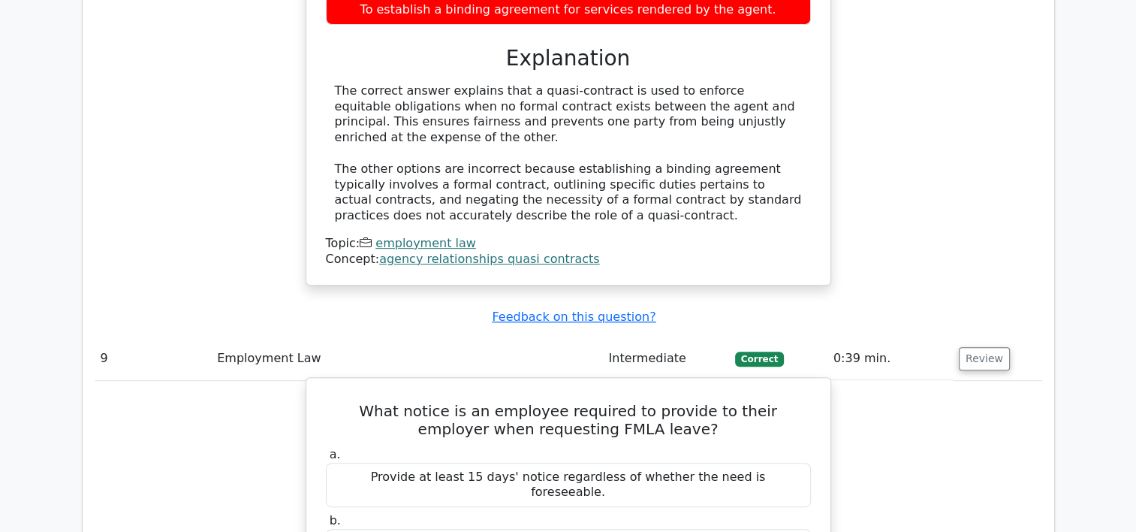
scroll to position [6607, 0]
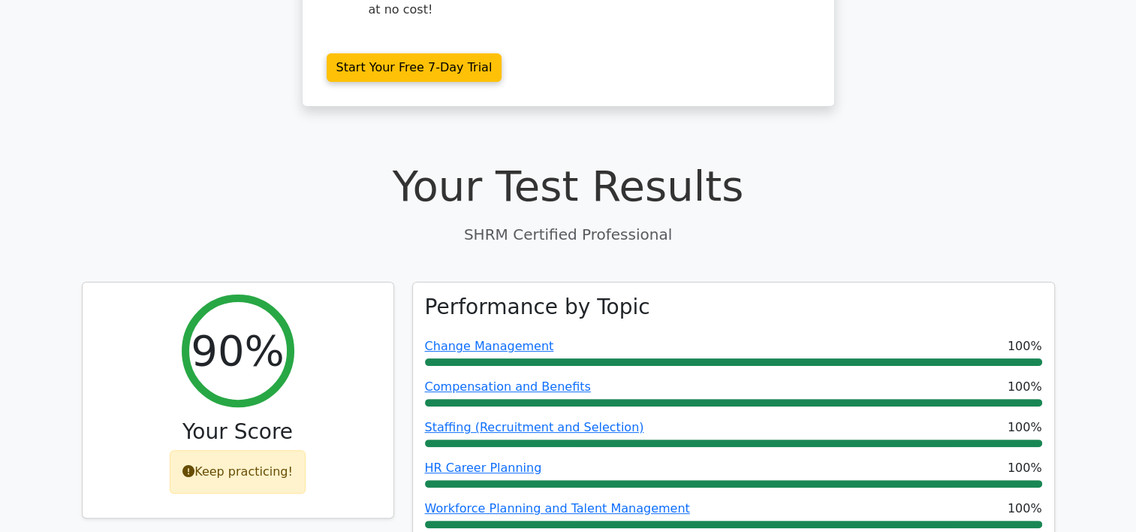
scroll to position [375, 0]
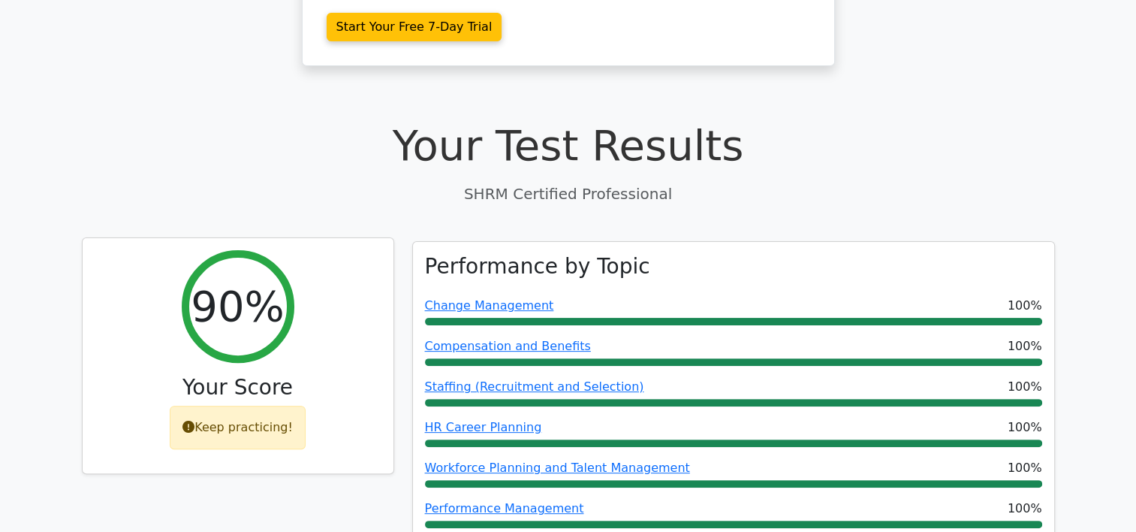
click at [202, 405] on div "Keep practicing!" at bounding box center [238, 427] width 136 height 44
click at [191, 420] on icon at bounding box center [188, 426] width 12 height 12
click at [201, 405] on div "Keep practicing!" at bounding box center [238, 427] width 136 height 44
click at [194, 420] on icon at bounding box center [188, 426] width 12 height 12
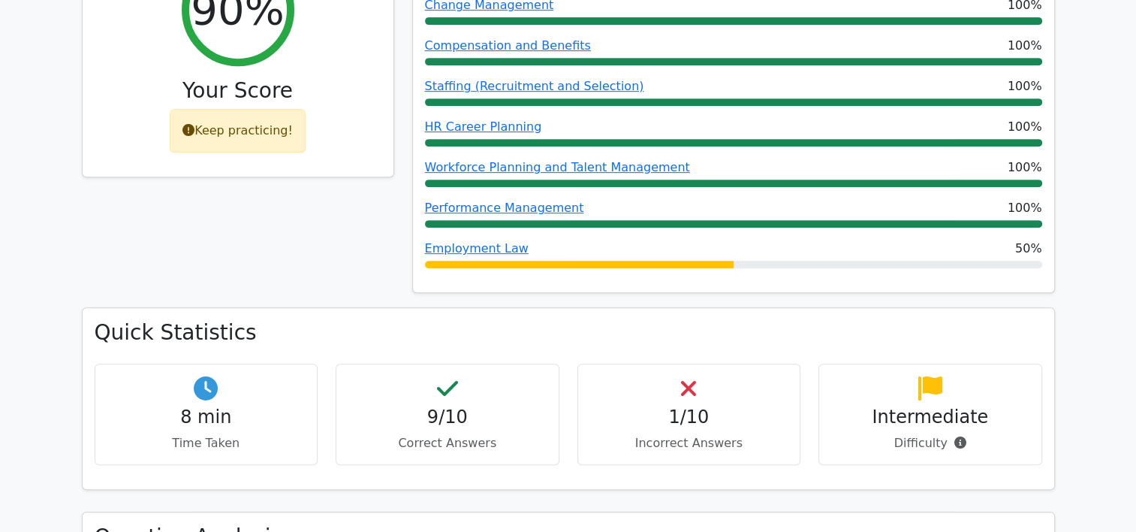
scroll to position [826, 0]
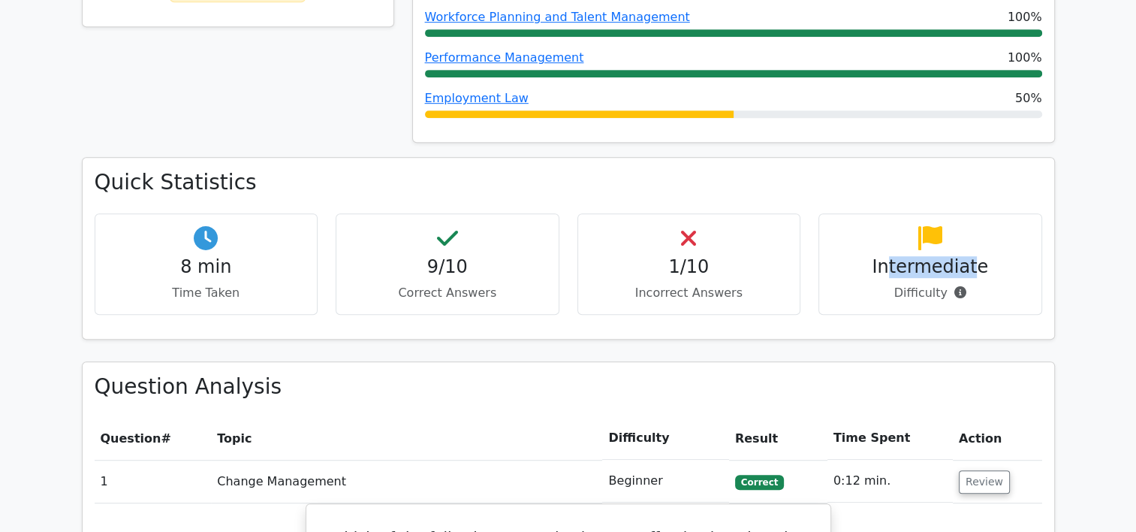
drag, startPoint x: 892, startPoint y: 218, endPoint x: 971, endPoint y: 211, distance: 79.1
click at [971, 256] on h4 "Intermediate" at bounding box center [930, 267] width 198 height 22
click at [998, 256] on h4 "Intermediate" at bounding box center [930, 267] width 198 height 22
drag, startPoint x: 996, startPoint y: 213, endPoint x: 863, endPoint y: 209, distance: 133.0
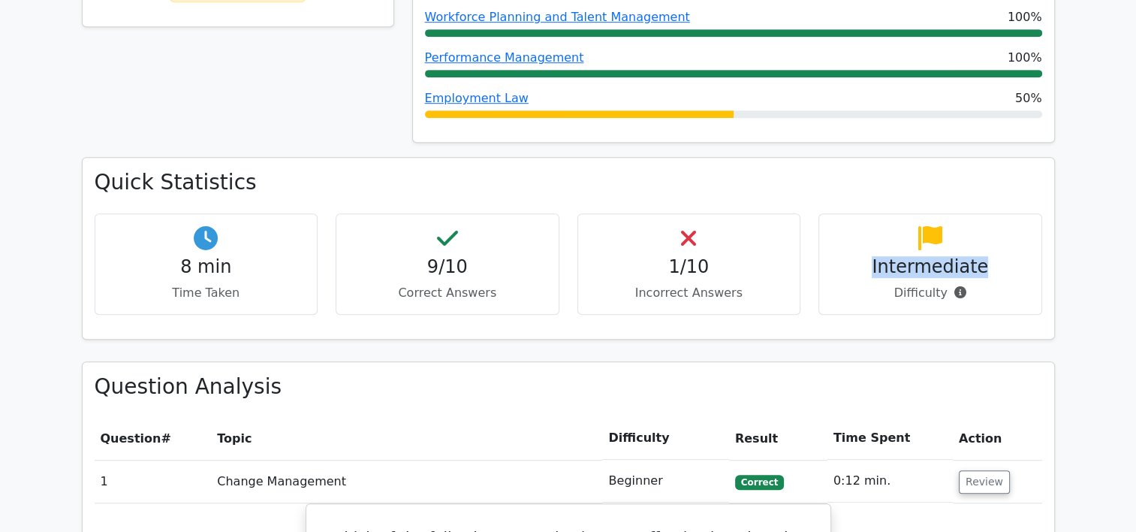
click at [863, 256] on h4 "Intermediate" at bounding box center [930, 267] width 198 height 22
click at [869, 256] on h4 "Intermediate" at bounding box center [930, 267] width 198 height 22
drag, startPoint x: 872, startPoint y: 212, endPoint x: 1043, endPoint y: 219, distance: 170.6
click at [1043, 219] on div "Intermediate Difficulty" at bounding box center [930, 263] width 242 height 101
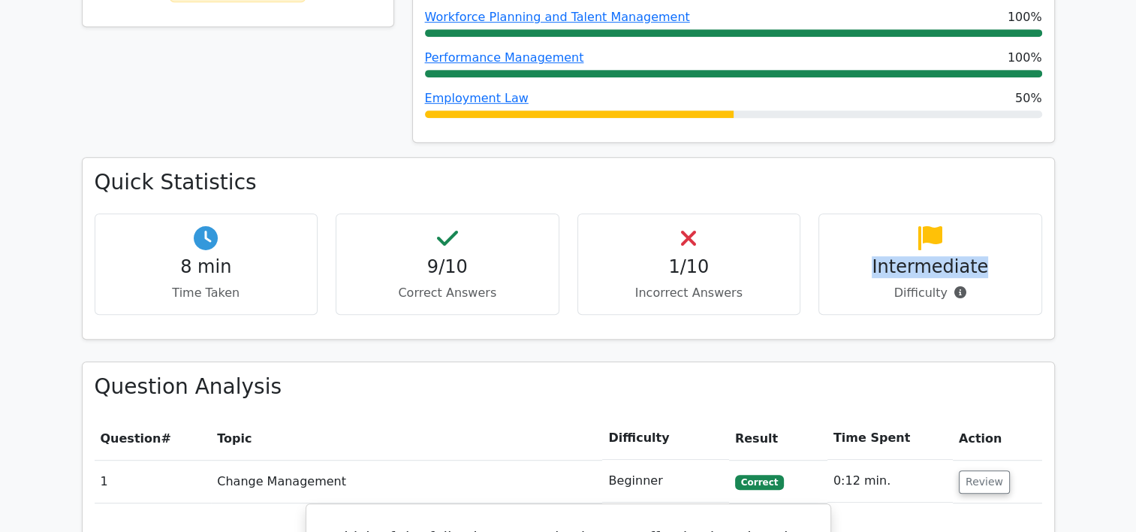
click at [1043, 219] on div "Intermediate Difficulty" at bounding box center [930, 263] width 242 height 101
click at [962, 256] on h4 "Intermediate" at bounding box center [930, 267] width 198 height 22
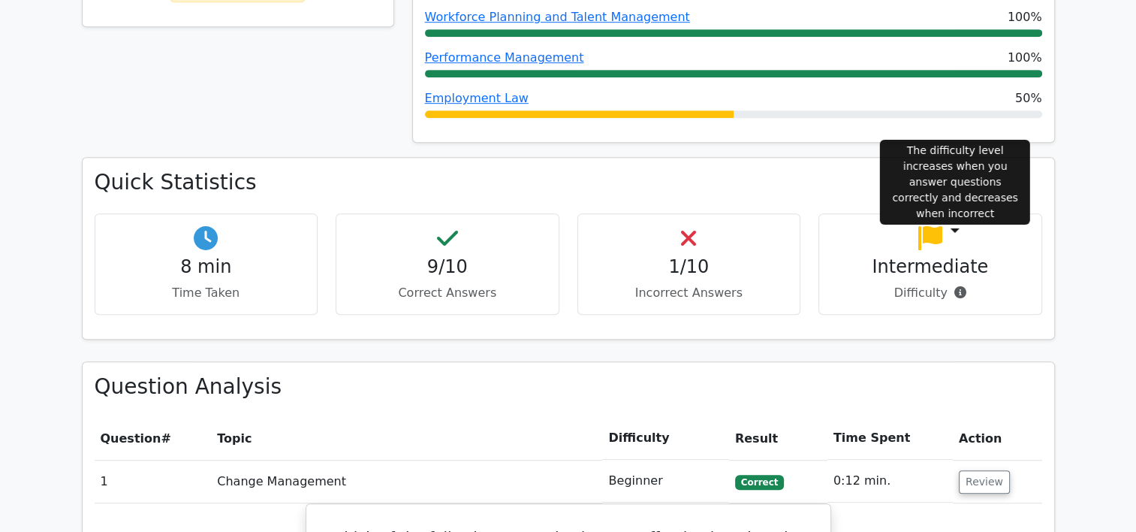
click at [954, 286] on icon at bounding box center [960, 292] width 12 height 12
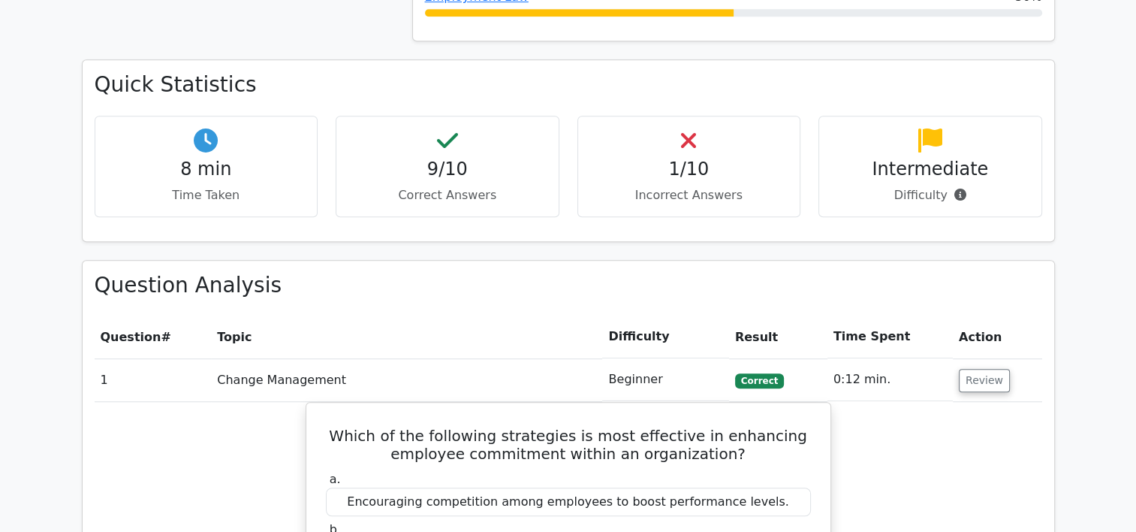
scroll to position [0, 0]
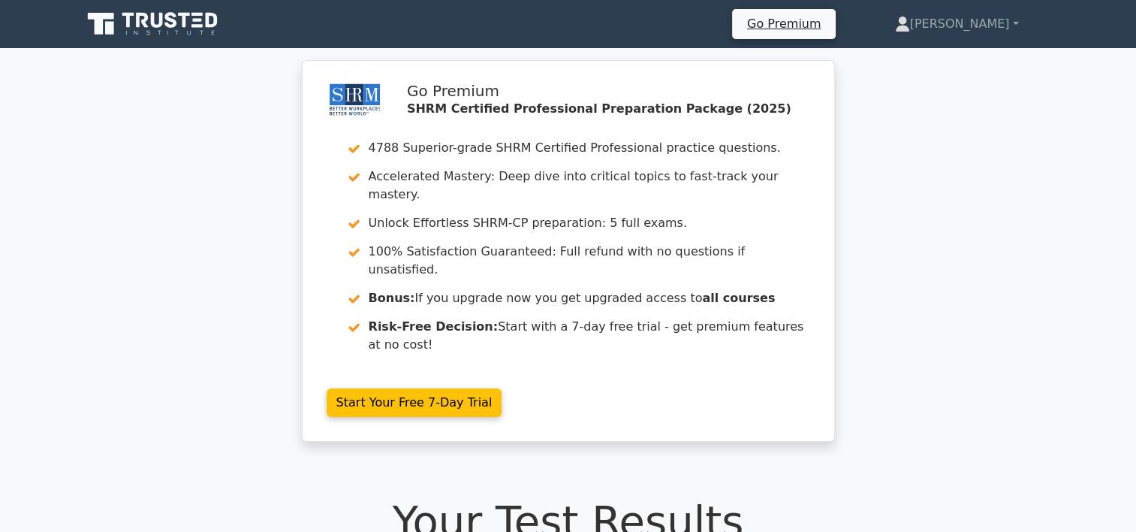
drag, startPoint x: 925, startPoint y: 90, endPoint x: 915, endPoint y: 68, distance: 24.5
click at [925, 90] on div "Go Premium SHRM Certified Professional Preparation Package (2025) 4788 Superior…" at bounding box center [568, 259] width 1136 height 399
